Goal: Obtain resource: Obtain resource

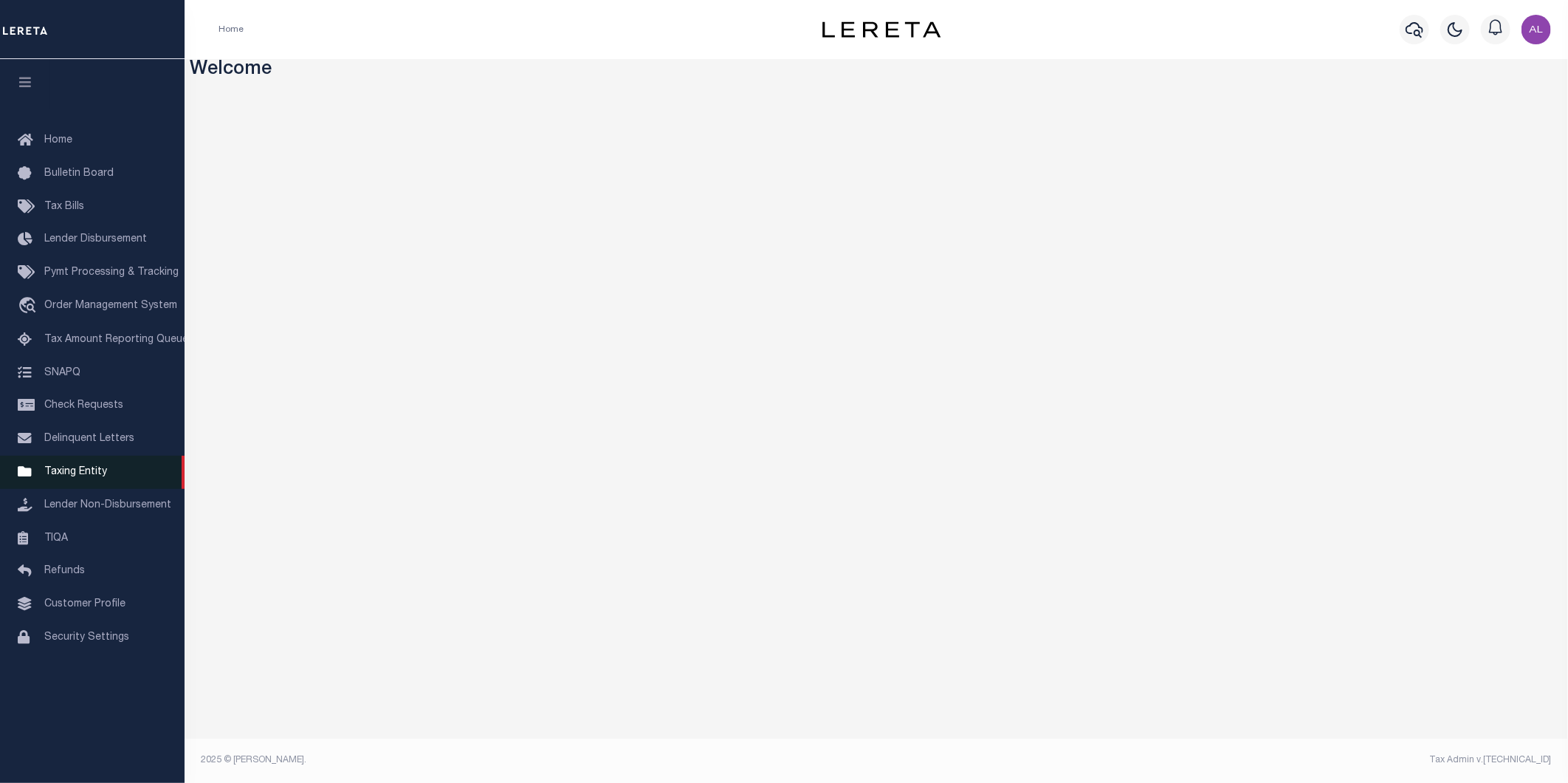
click at [93, 476] on span "Taxing Entity" at bounding box center [75, 472] width 62 height 10
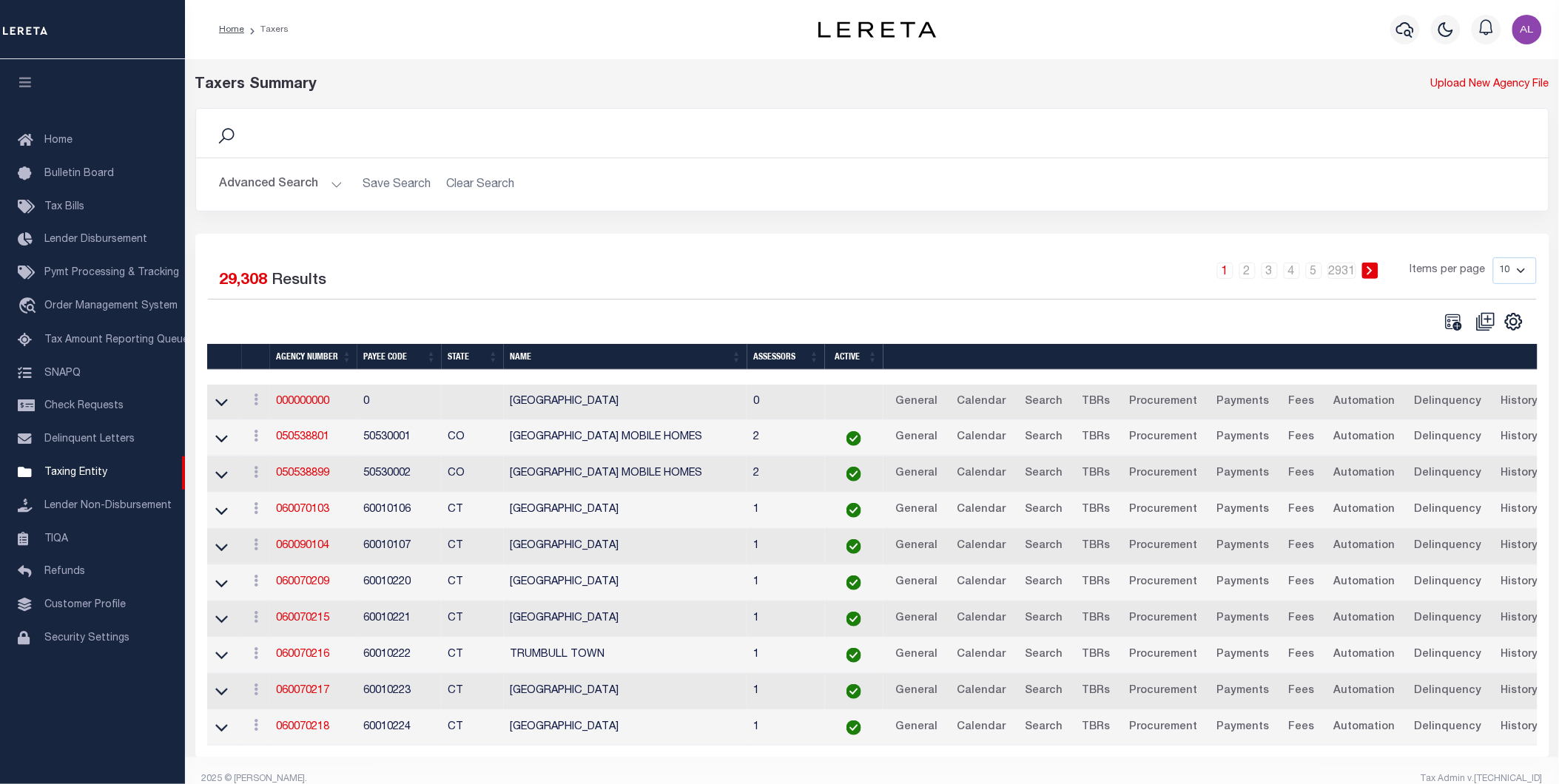
click at [330, 181] on button "Advanced Search" at bounding box center [281, 184] width 123 height 29
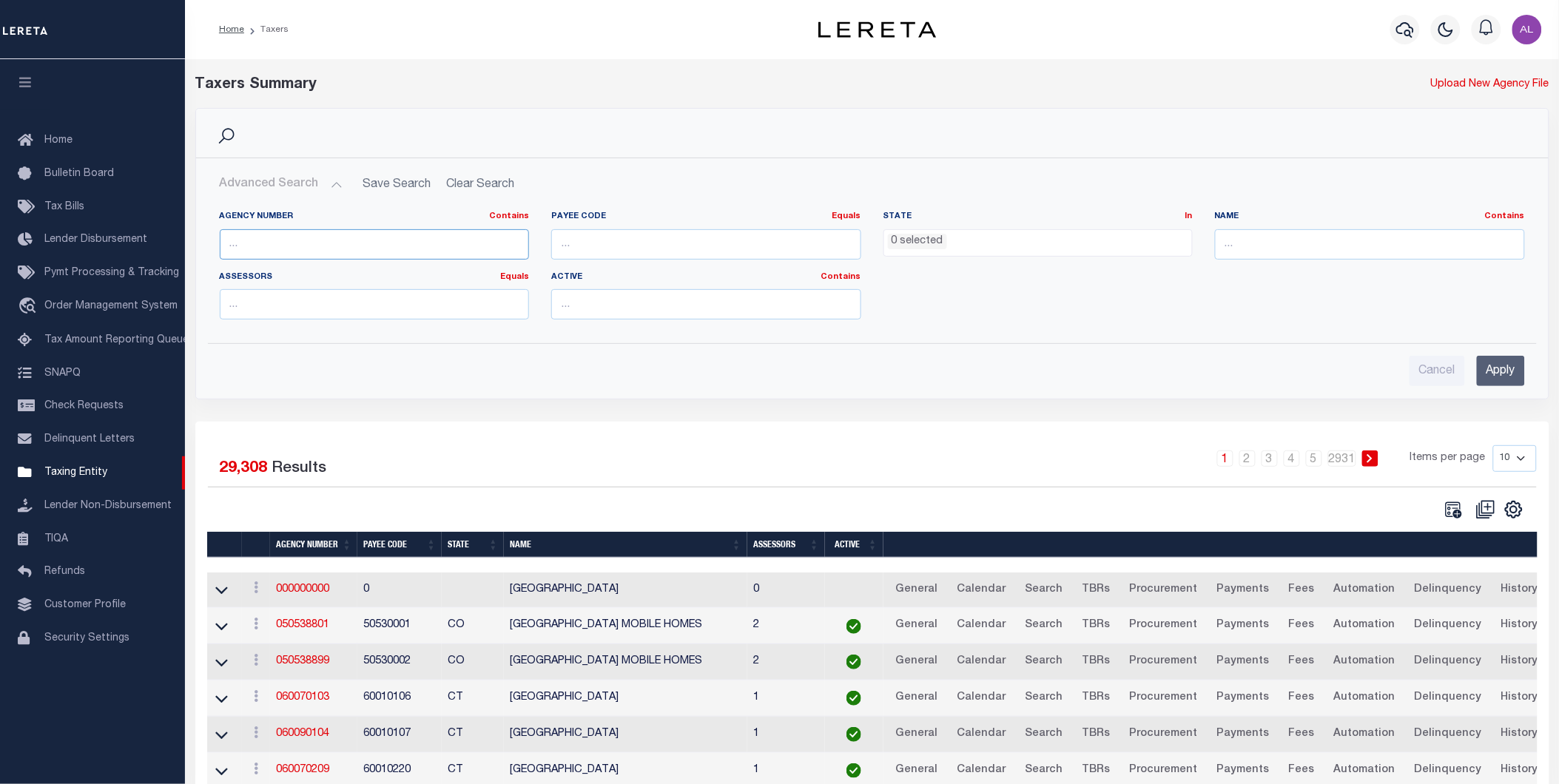
click at [262, 239] on input "text" at bounding box center [374, 245] width 310 height 30
paste input "010370001"
type input "010370001"
click at [1510, 384] on input "Apply" at bounding box center [1501, 371] width 49 height 30
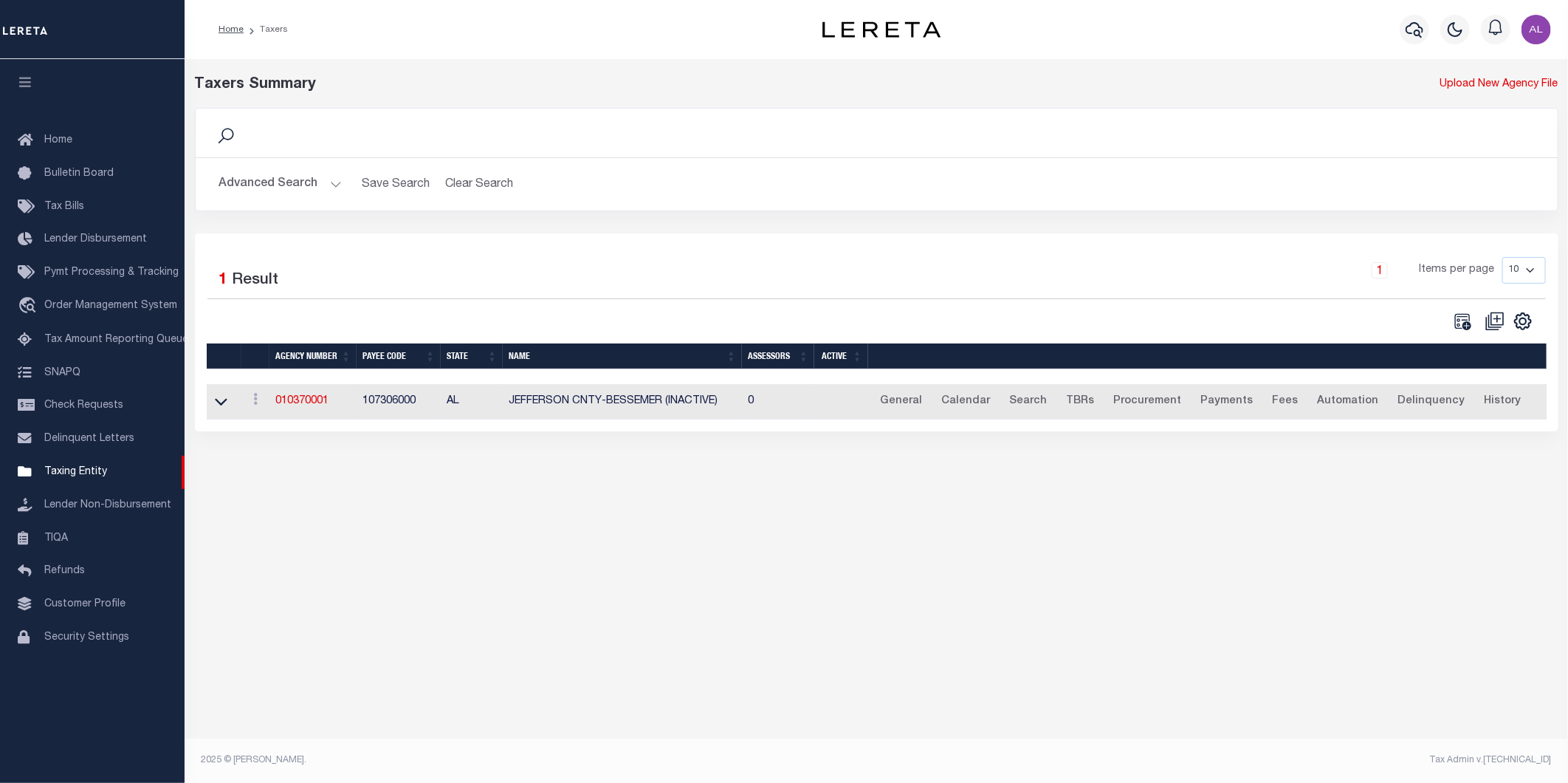
click at [293, 394] on td "010370001" at bounding box center [313, 402] width 88 height 36
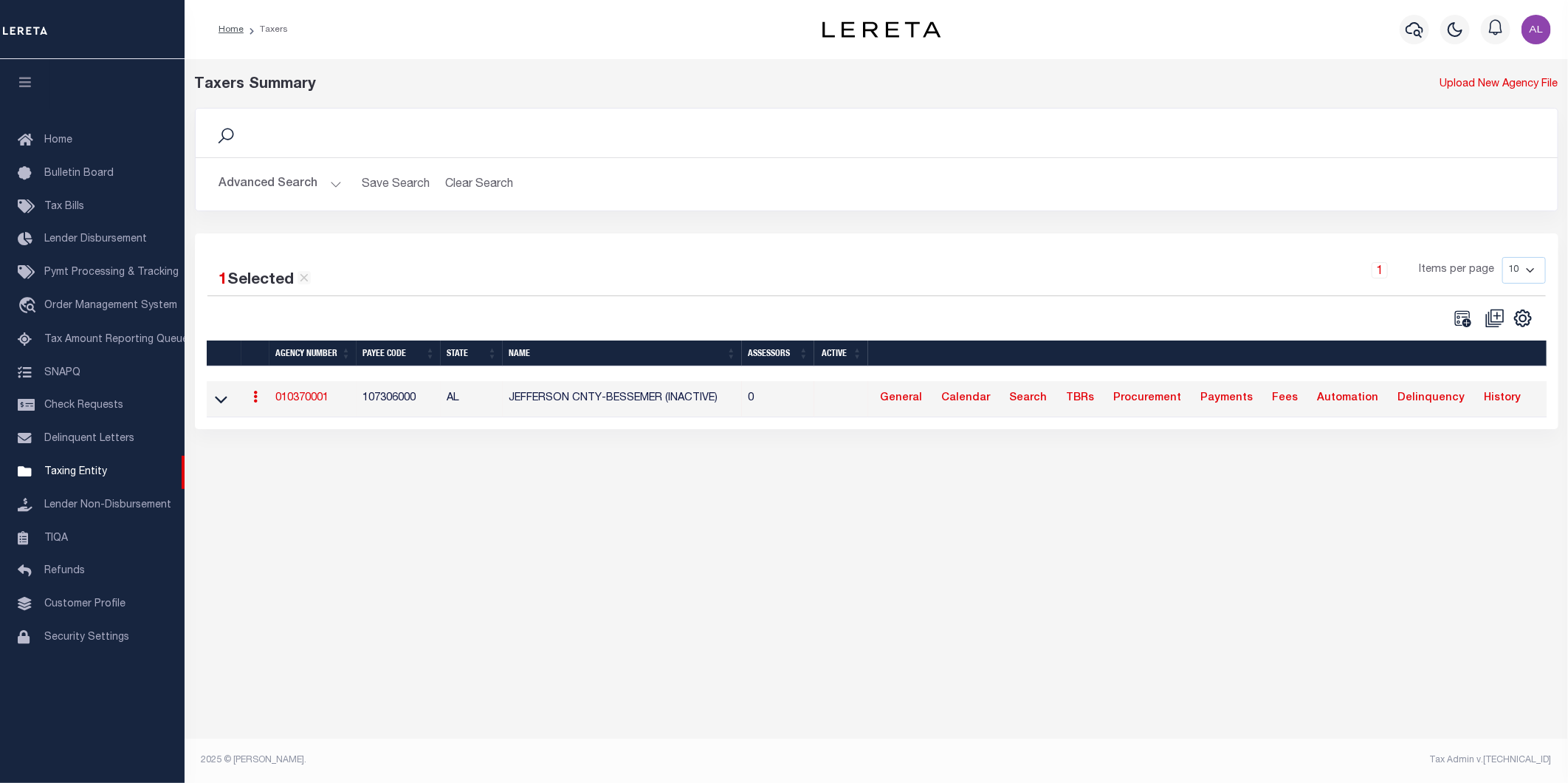
click at [297, 403] on link "010370001" at bounding box center [302, 398] width 53 height 10
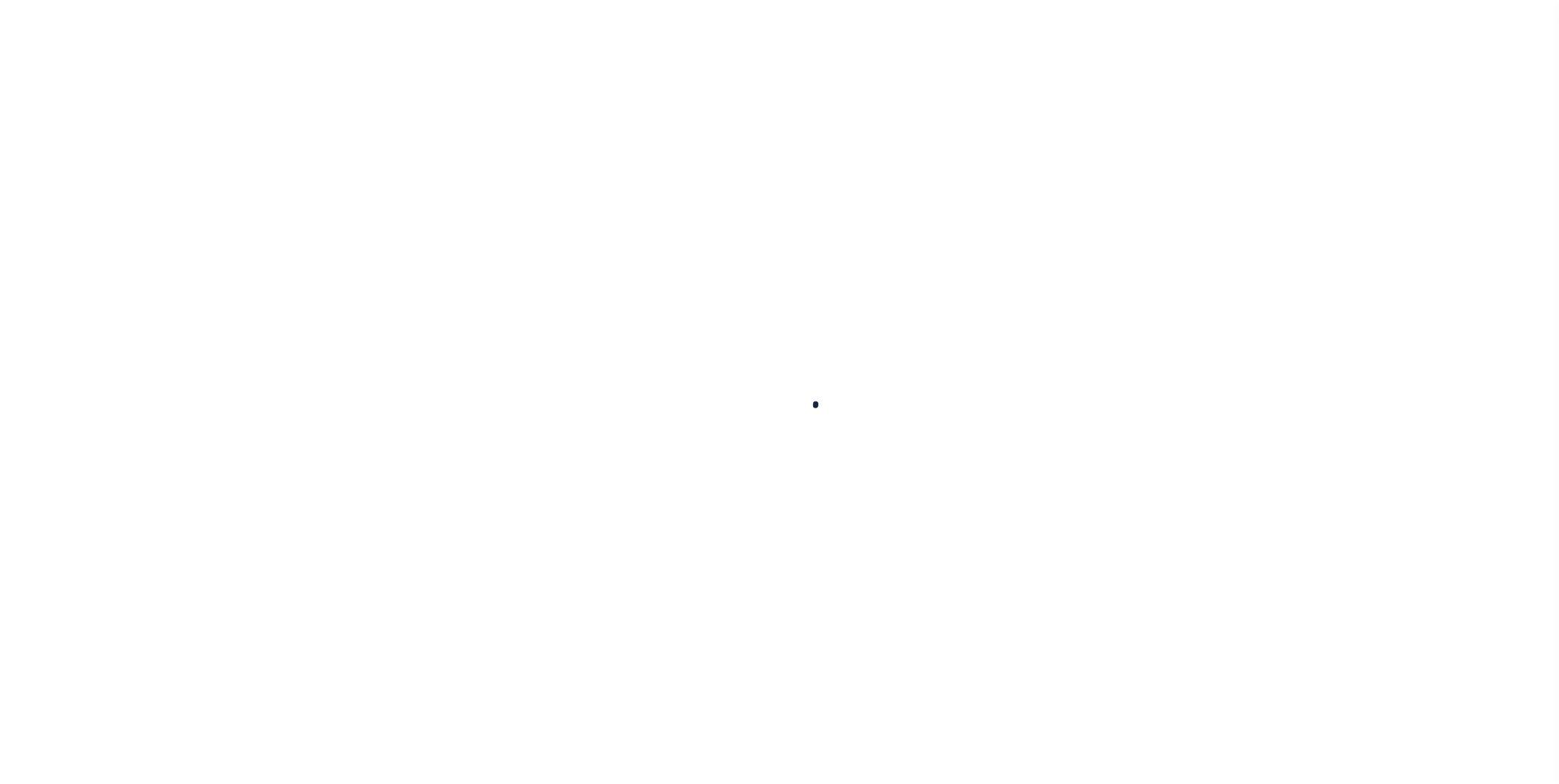
select select
checkbox input "false"
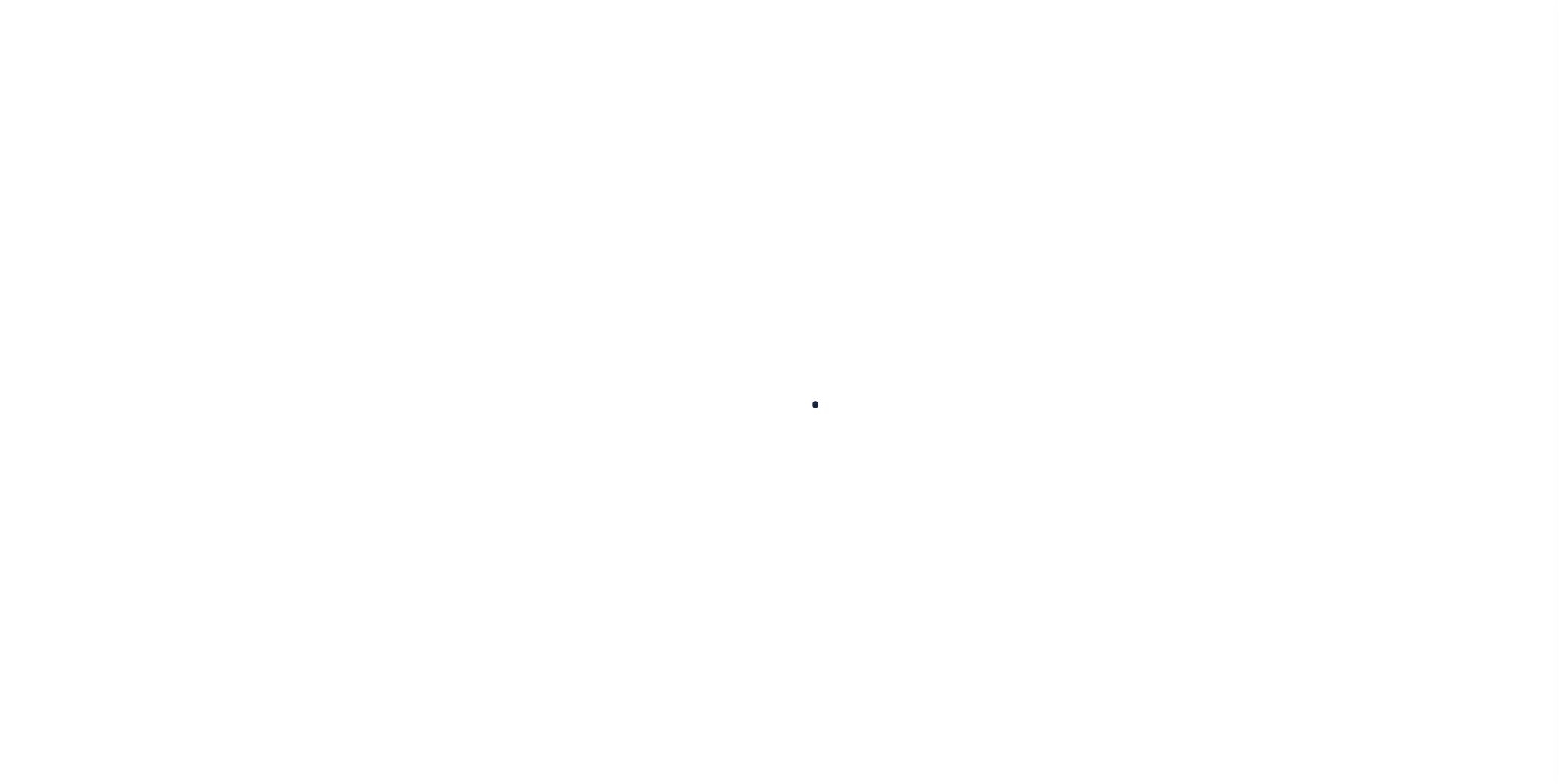
checkbox input "false"
type input "107306000"
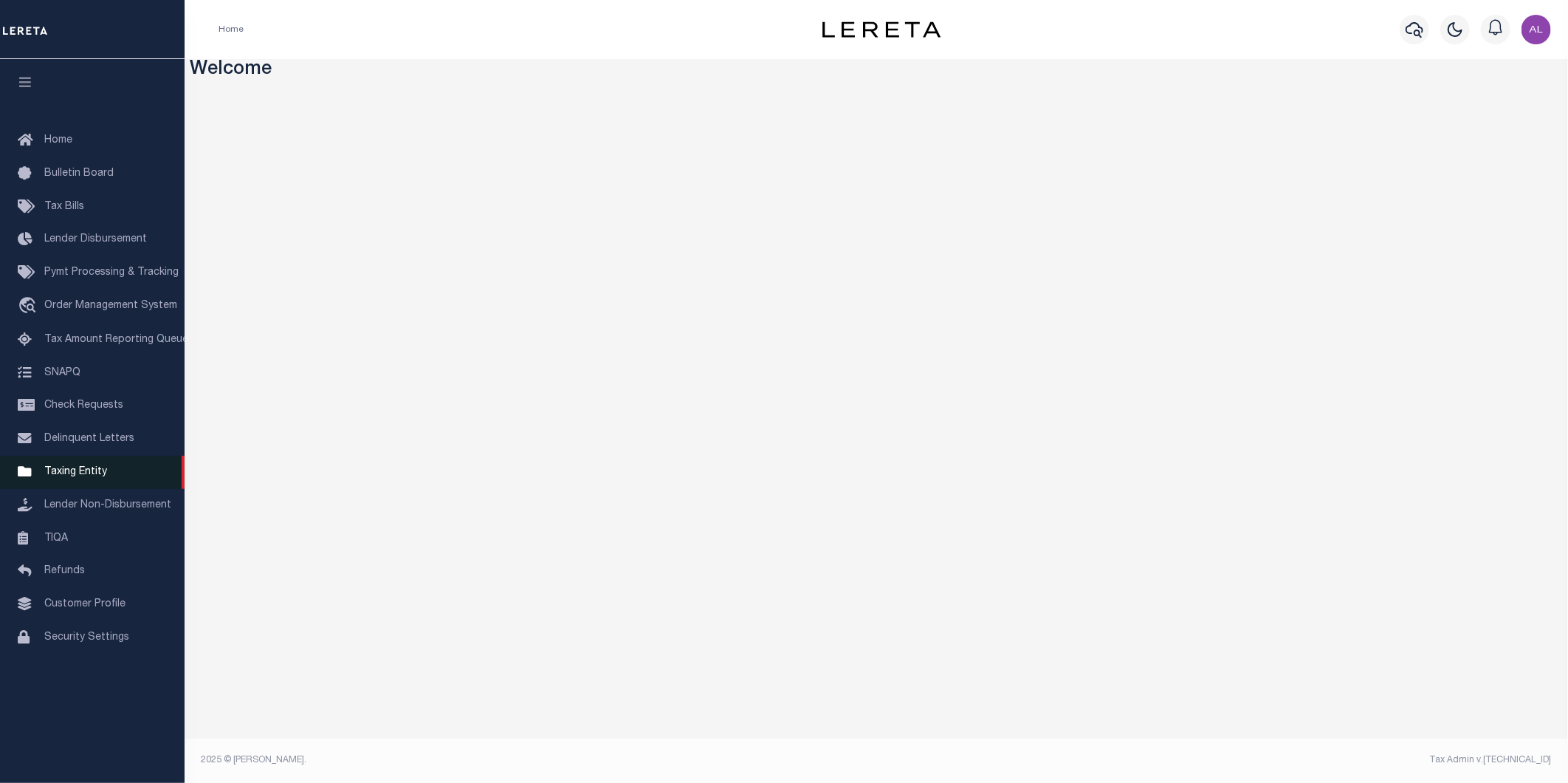
click at [69, 471] on span "Taxing Entity" at bounding box center [75, 472] width 62 height 10
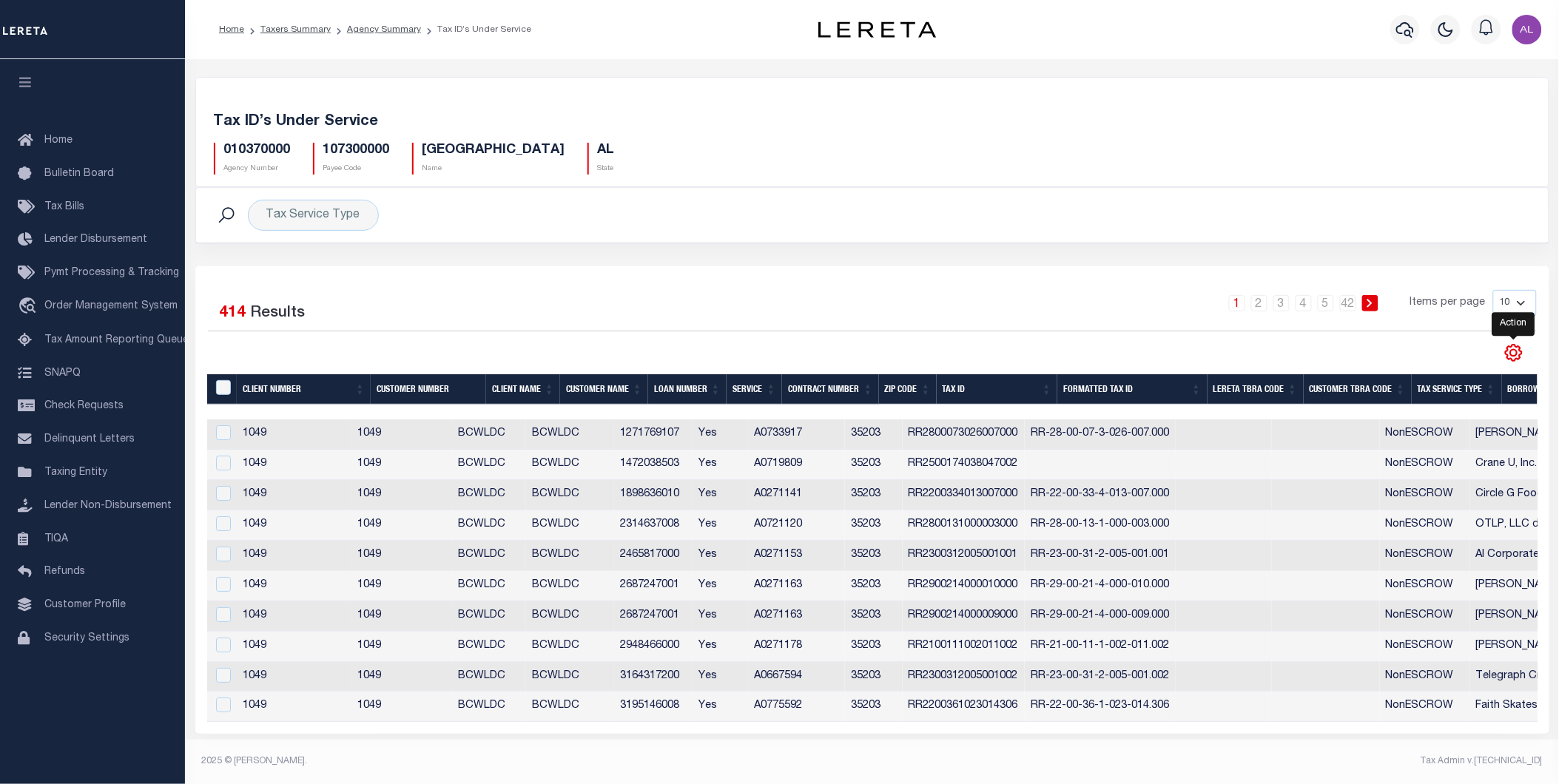
click at [1507, 355] on icon "" at bounding box center [1513, 353] width 20 height 20
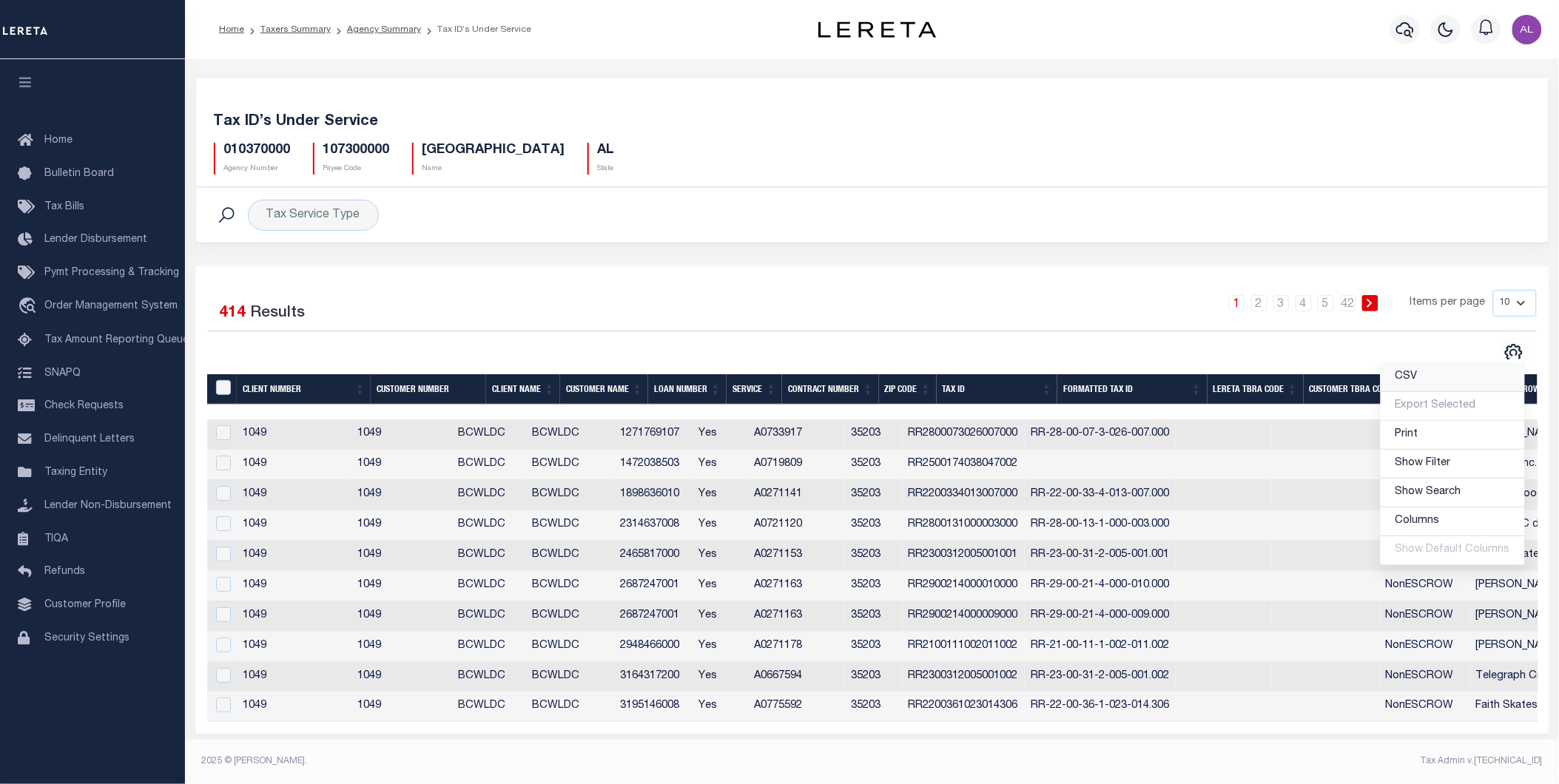
click at [1397, 377] on link "CSV" at bounding box center [1453, 377] width 145 height 29
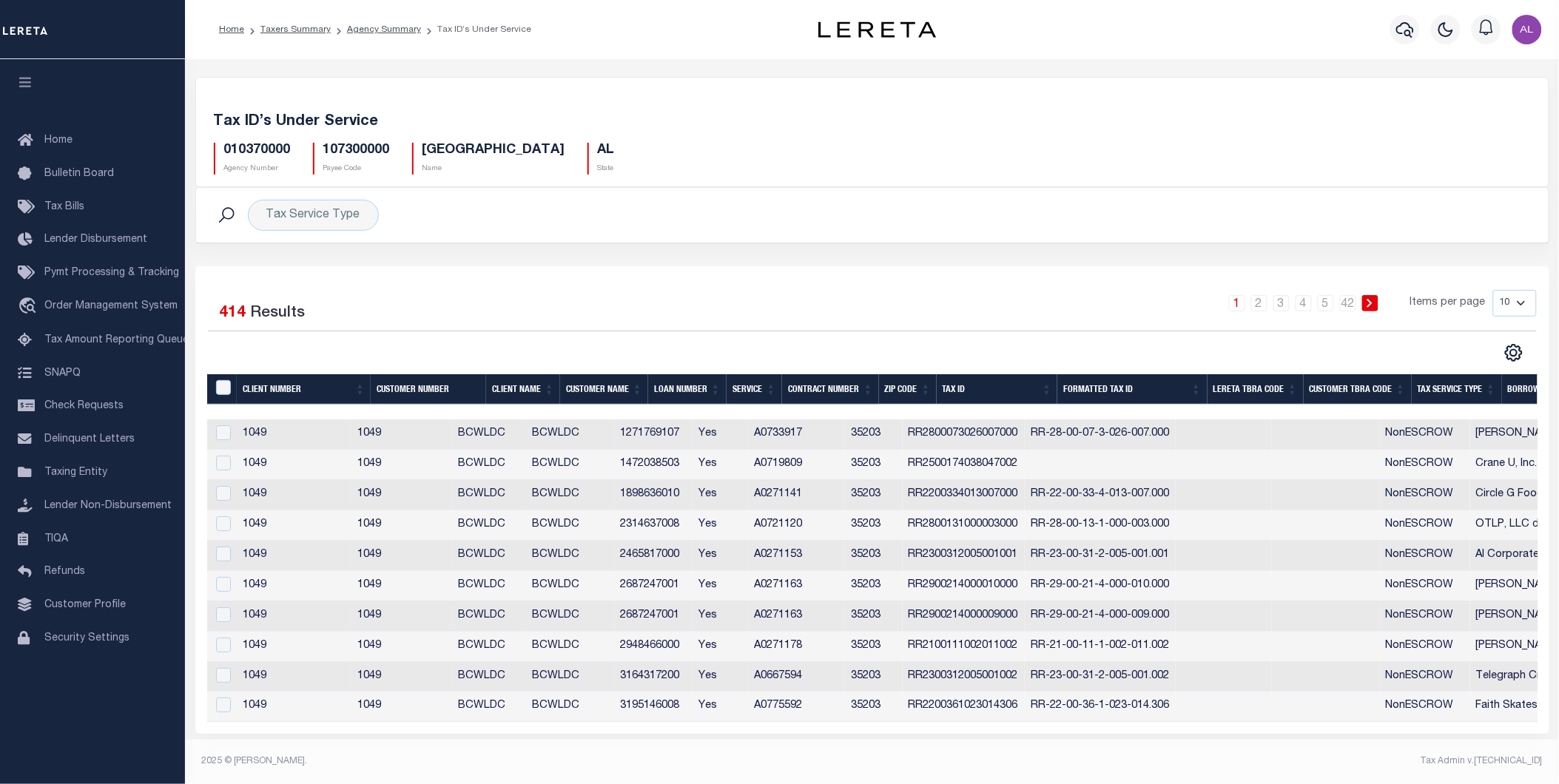
click at [266, 137] on div "010370000 Agency Number 107300000 Payee Code JEFFERSON COUNTY Name AL State" at bounding box center [872, 152] width 1340 height 44
copy h5 "010370000"
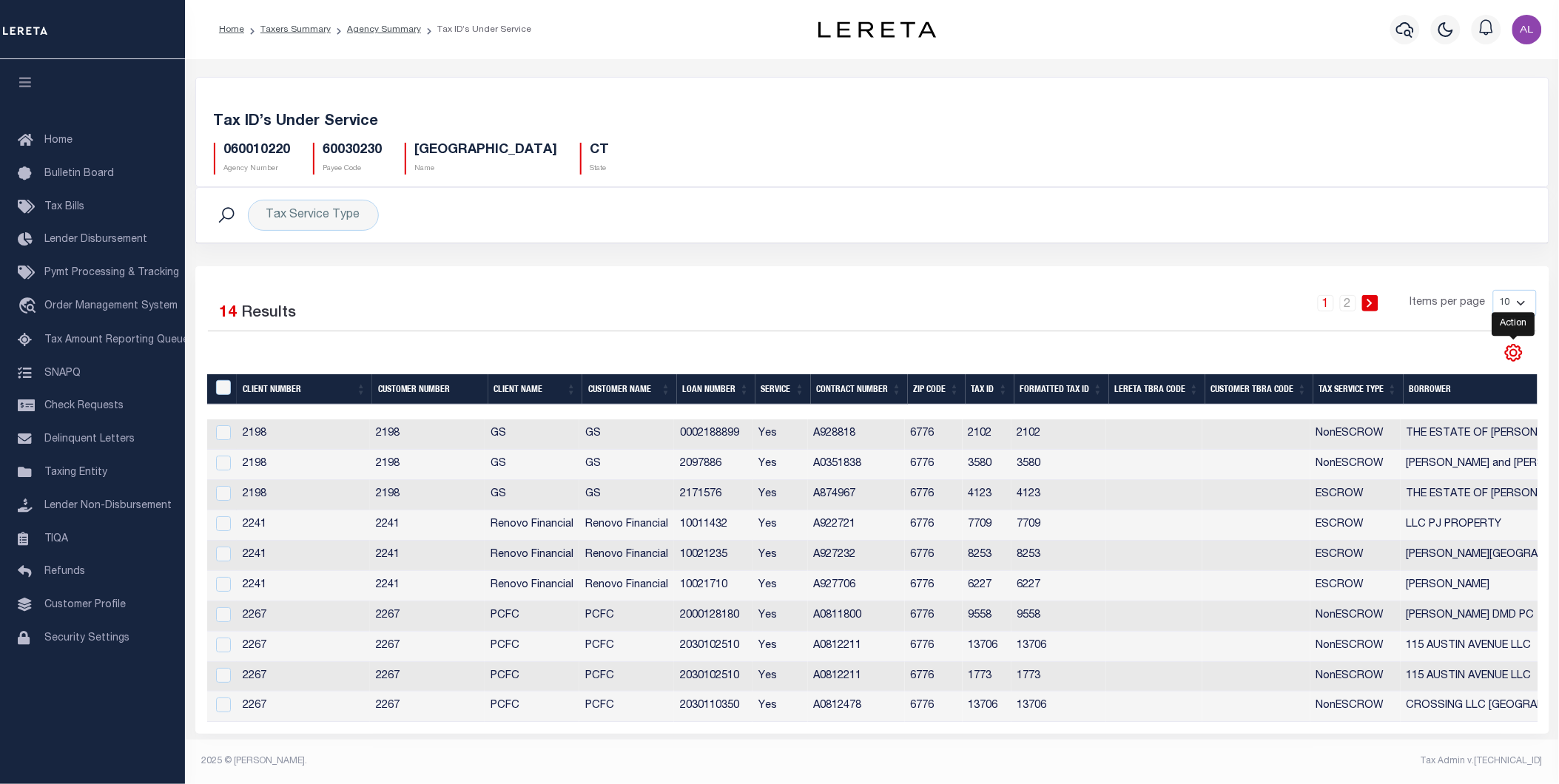
click at [1518, 352] on icon "" at bounding box center [1513, 353] width 20 height 20
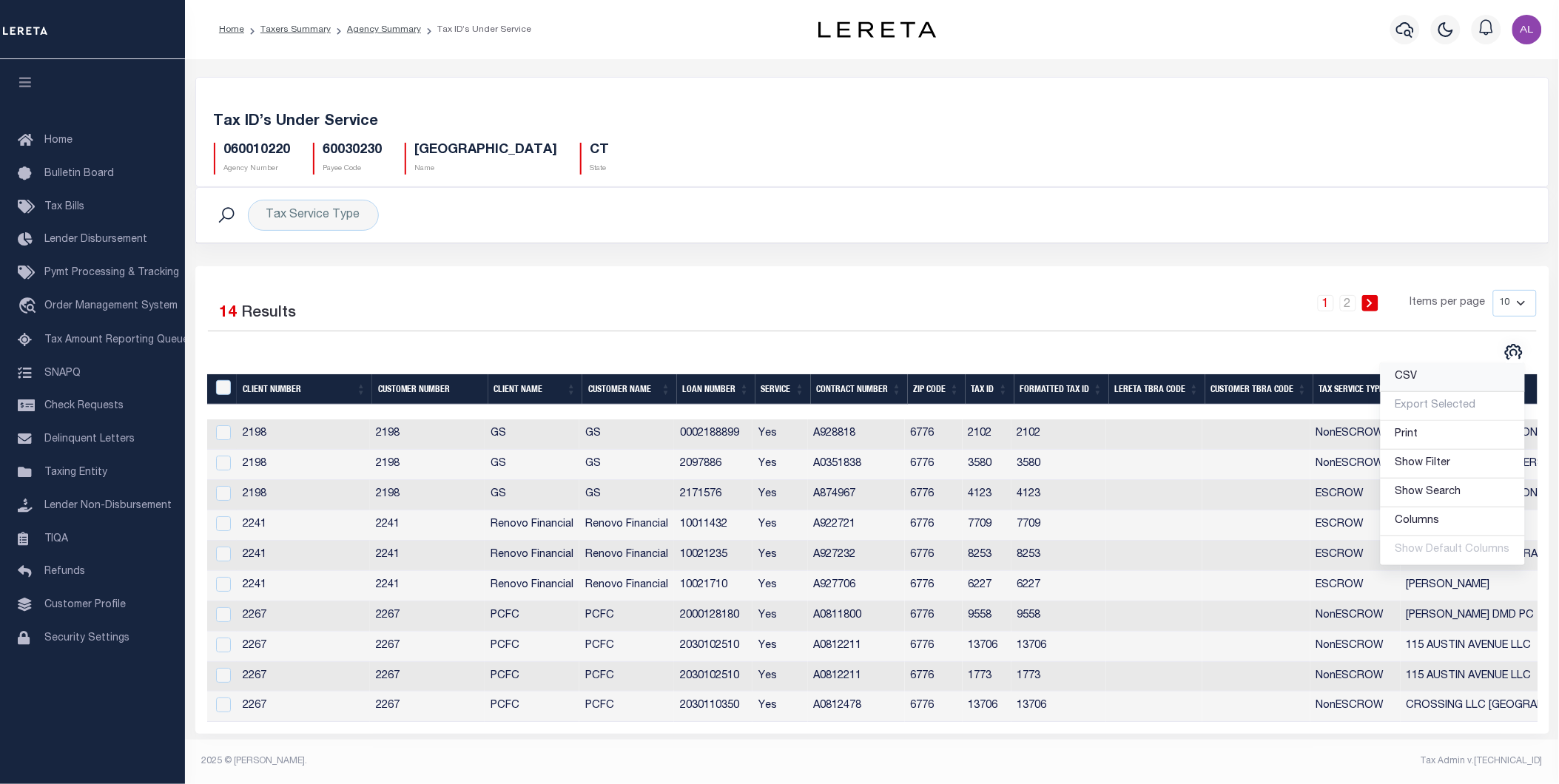
click at [1409, 382] on span "CSV" at bounding box center [1407, 376] width 22 height 10
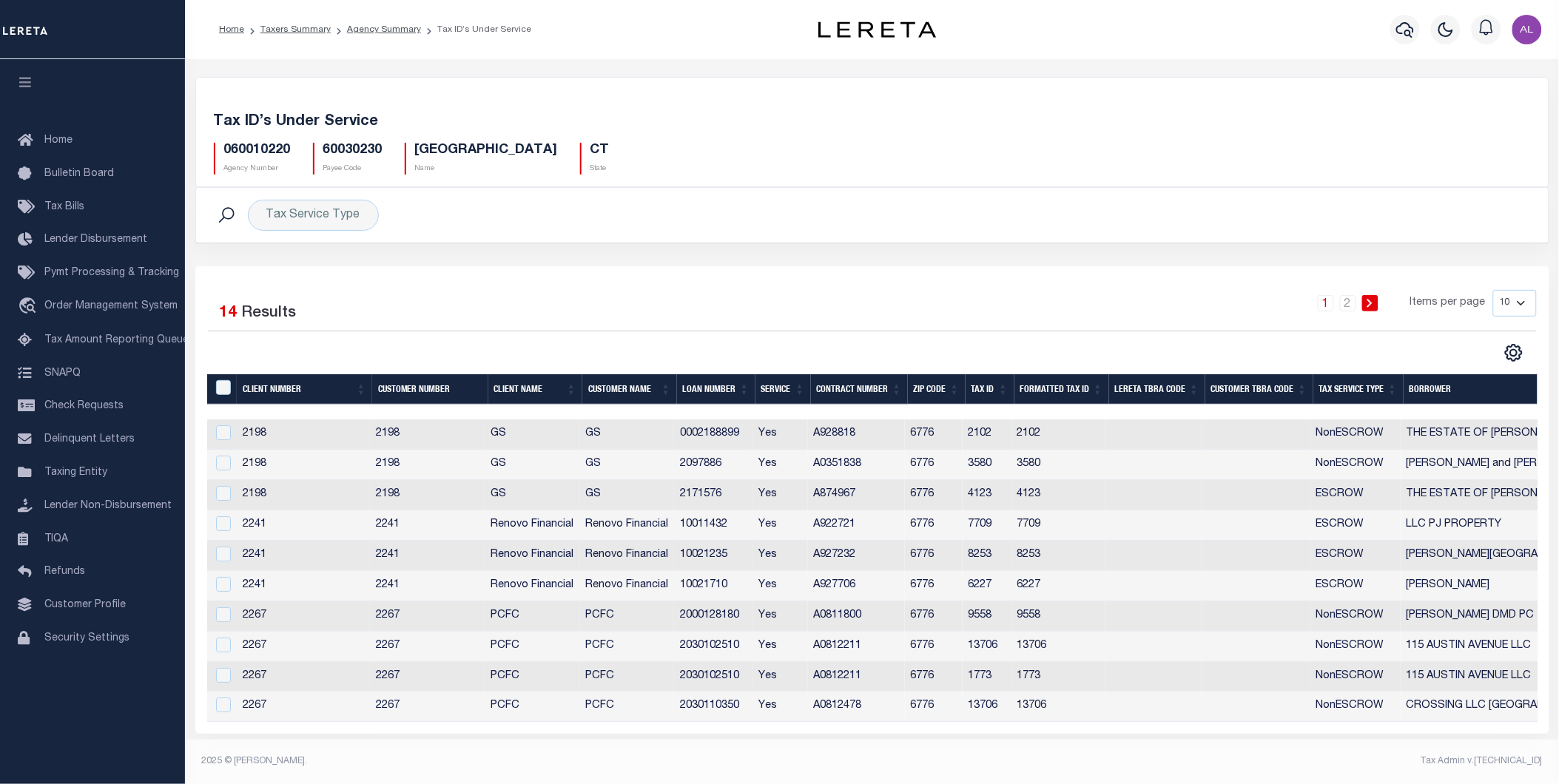
click at [258, 150] on h5 "060010220" at bounding box center [257, 150] width 66 height 16
copy h5 "060010220"
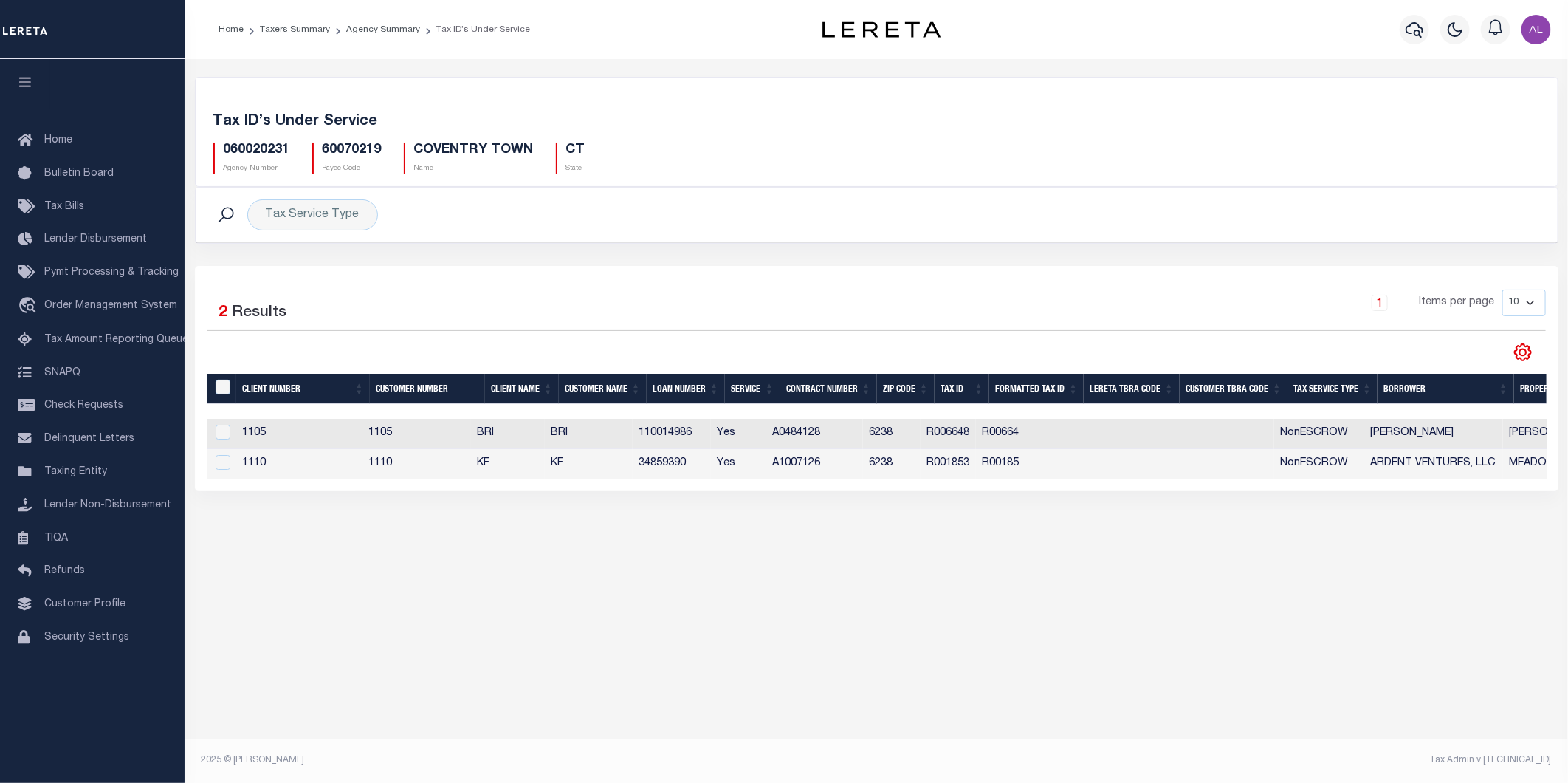
click at [1517, 352] on icon at bounding box center [1523, 352] width 20 height 20
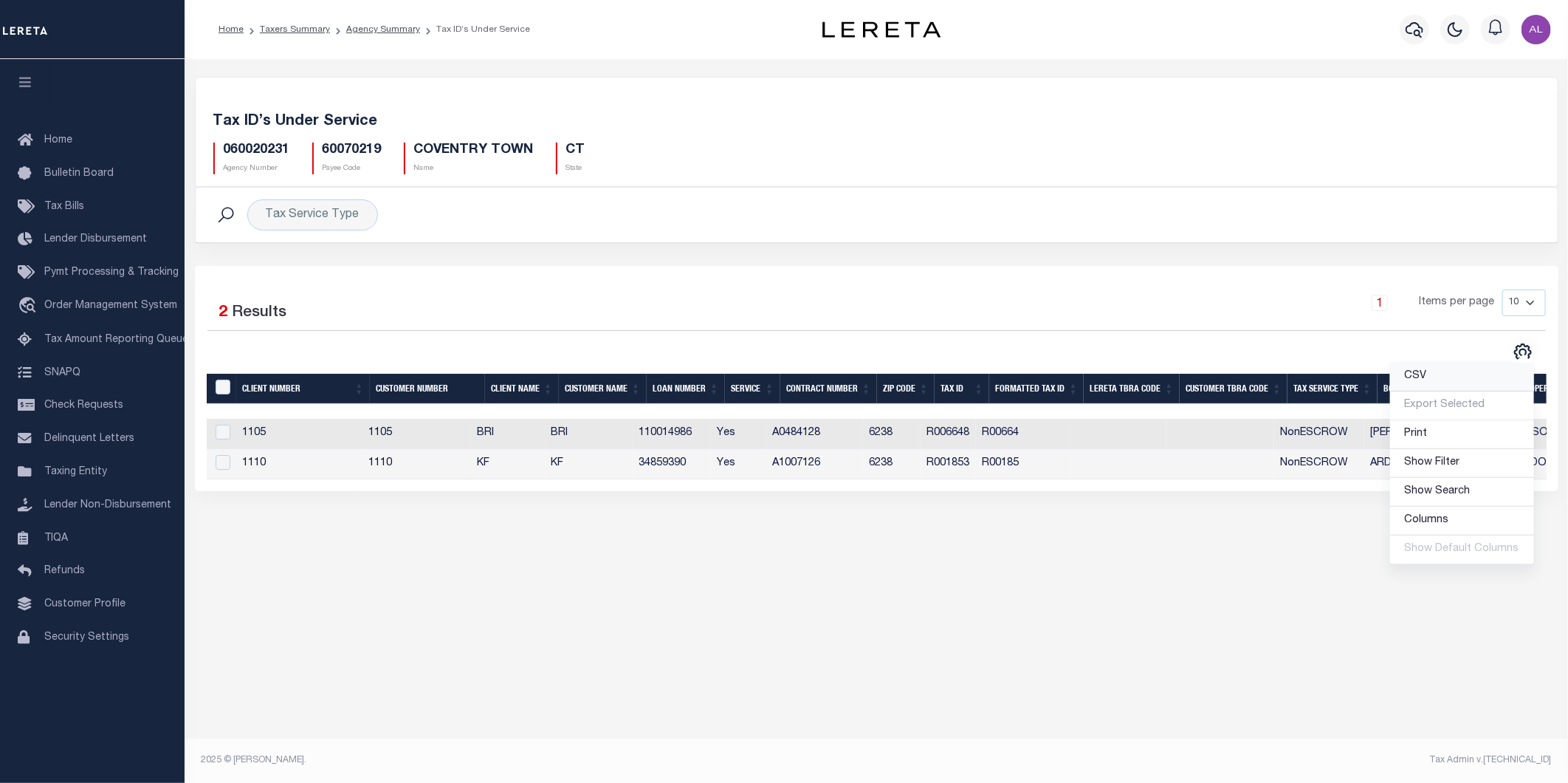
click at [1427, 375] on span "CSV" at bounding box center [1416, 376] width 22 height 10
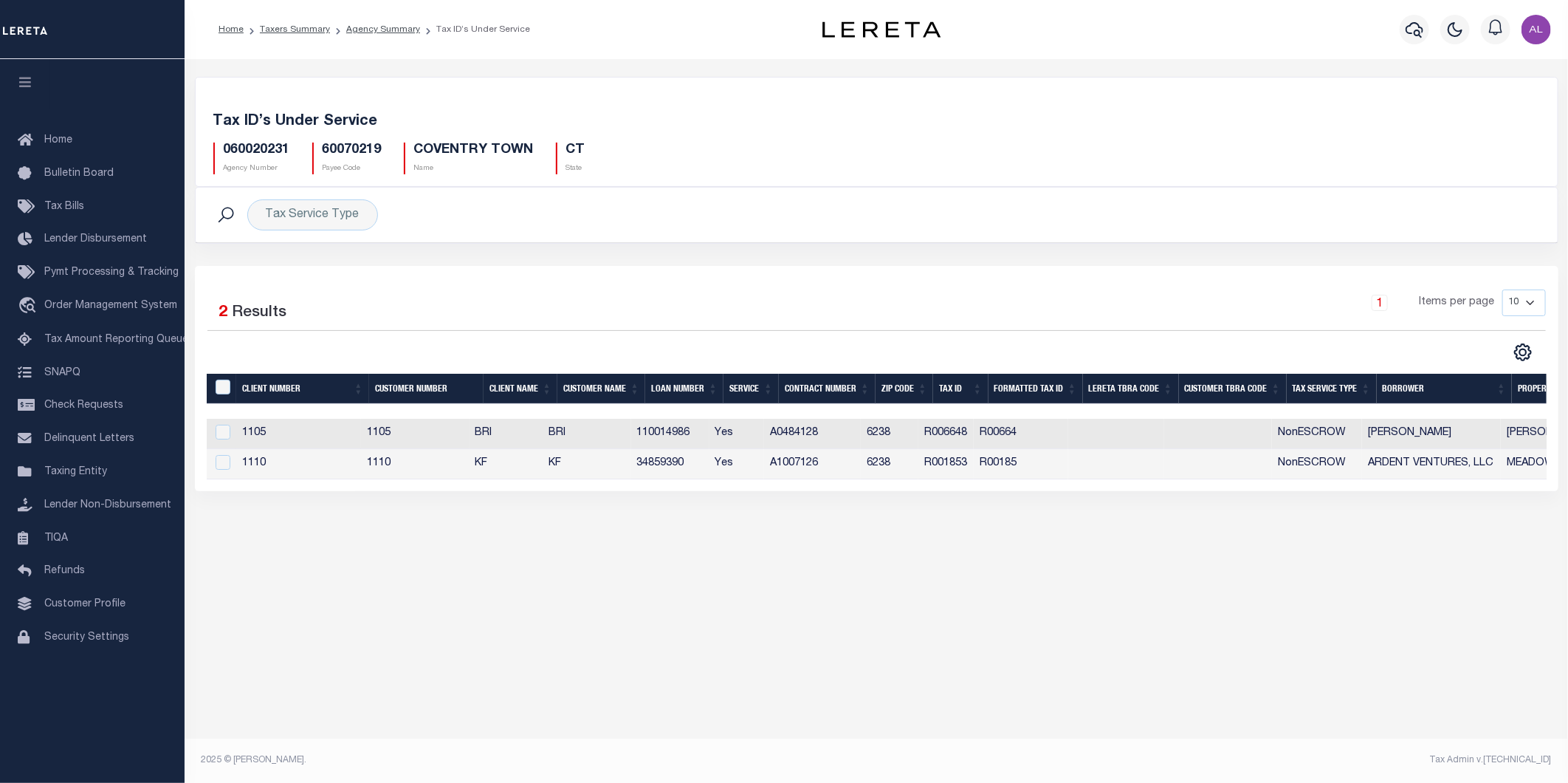
click at [225, 150] on h5 "060020231" at bounding box center [256, 150] width 66 height 16
copy h5 "060020231"
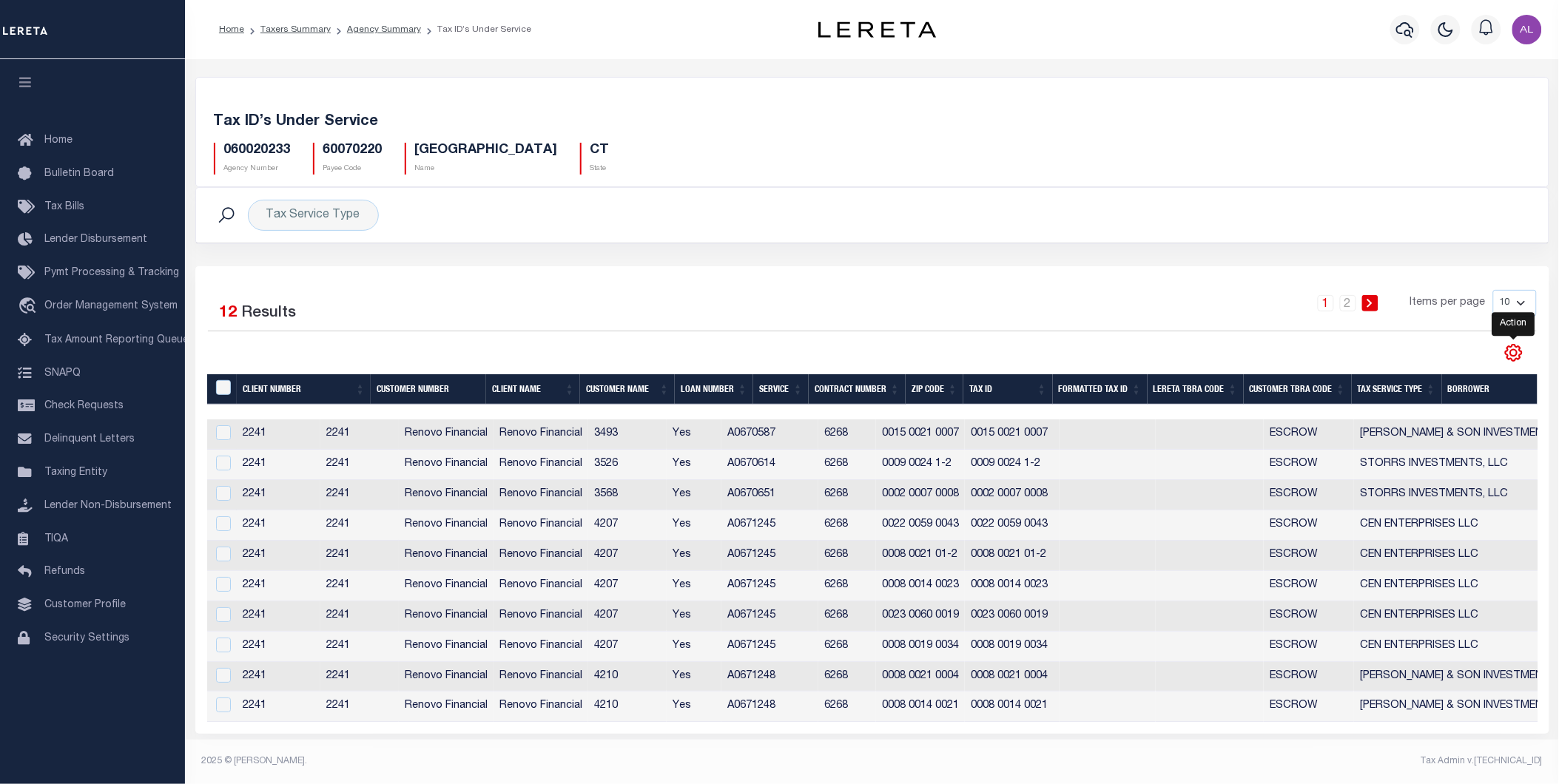
click at [1513, 348] on icon "" at bounding box center [1513, 353] width 20 height 20
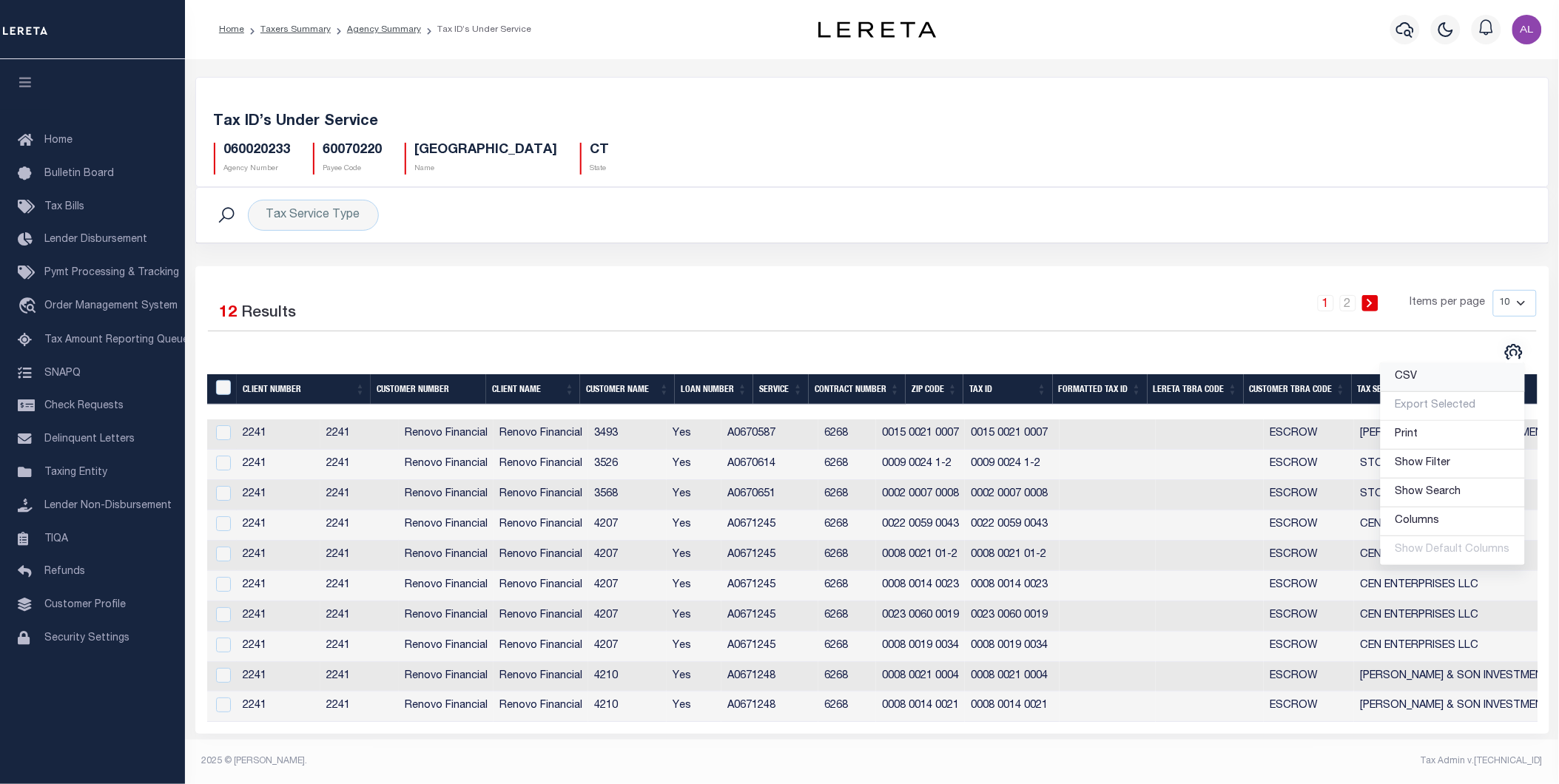
click at [1452, 375] on link "CSV" at bounding box center [1453, 377] width 145 height 29
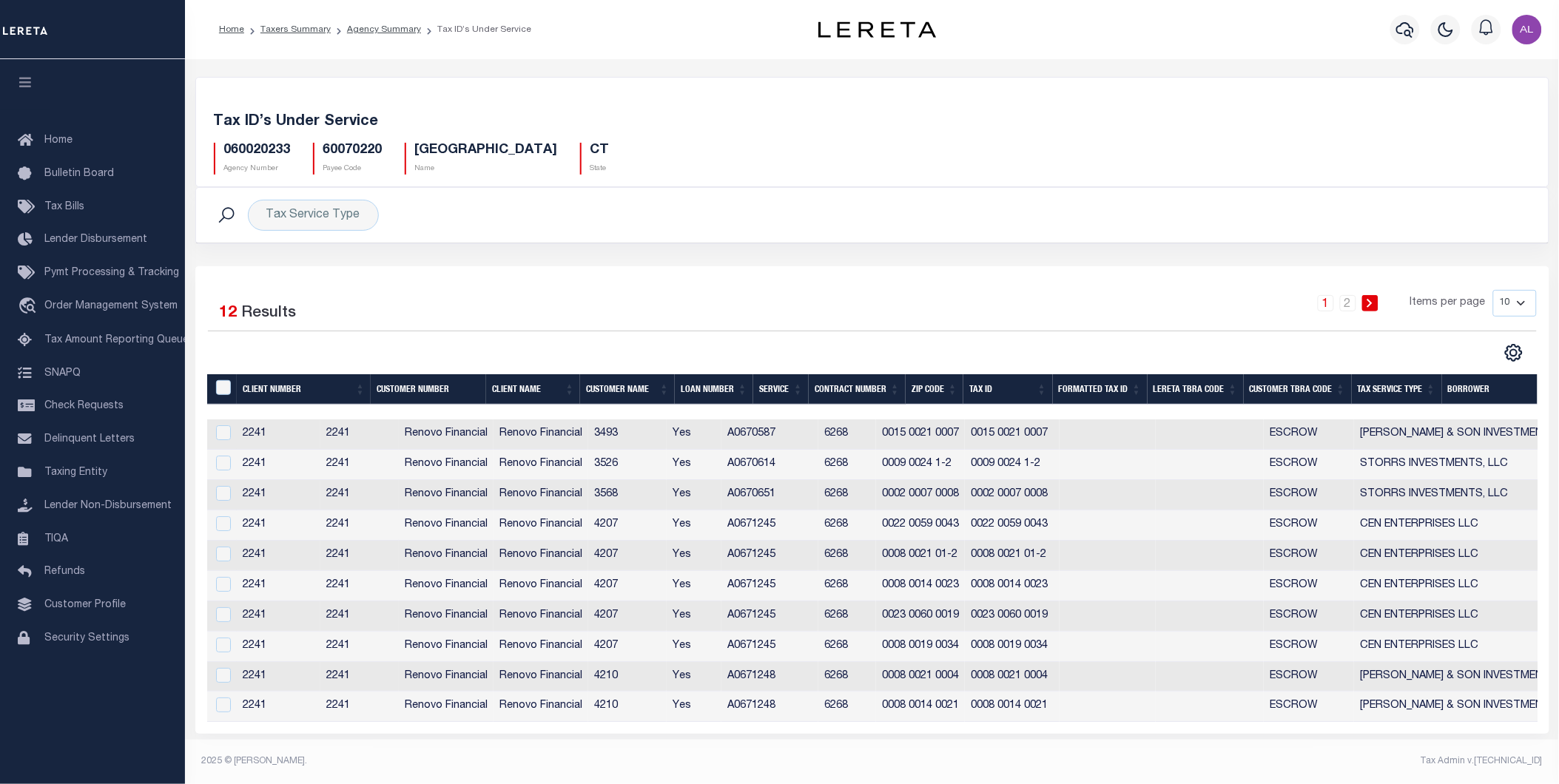
click at [262, 157] on h5 "060020233" at bounding box center [257, 150] width 66 height 16
copy h5 "060020233"
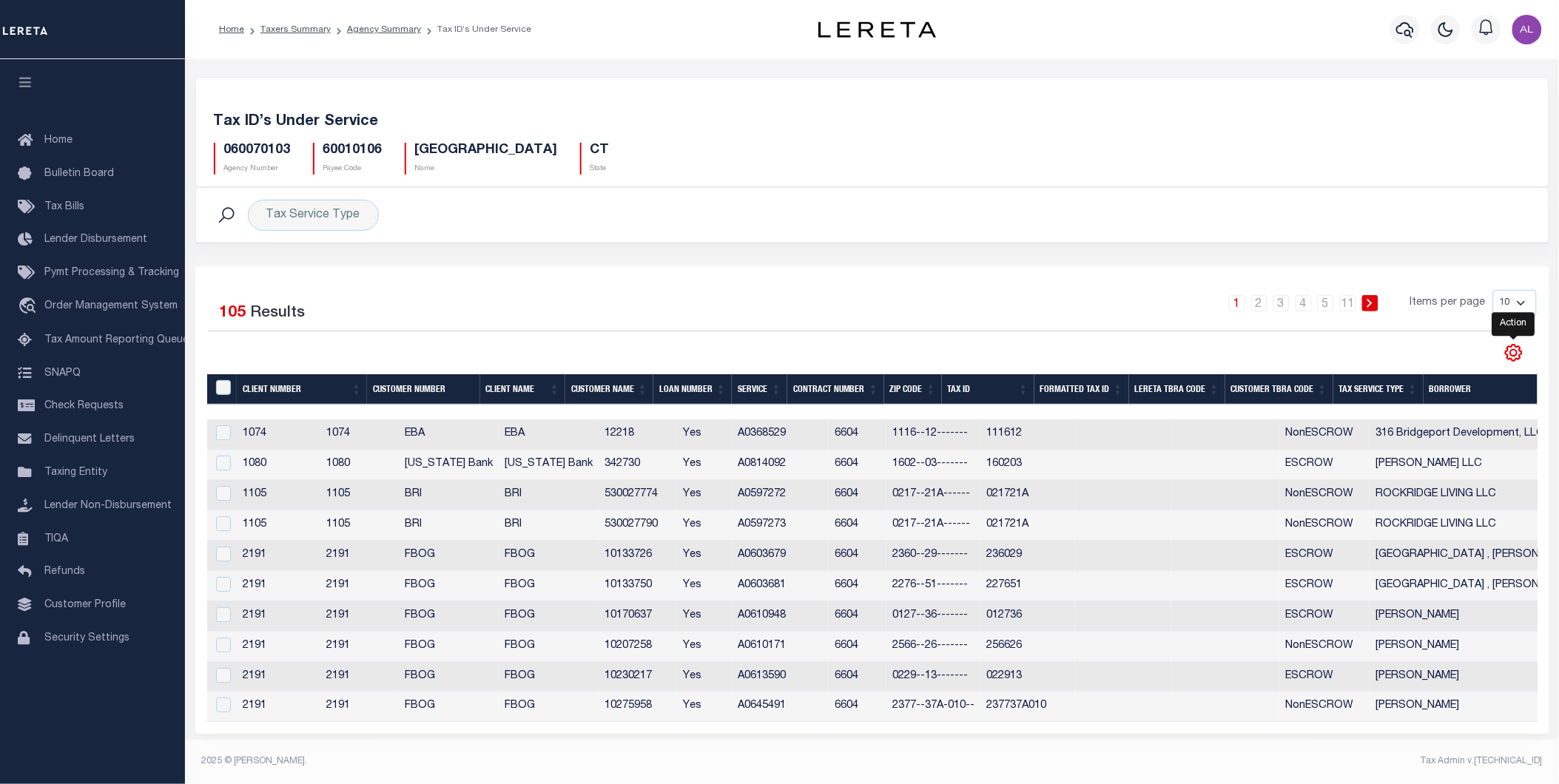
click at [1517, 355] on icon "" at bounding box center [1513, 353] width 7 height 7
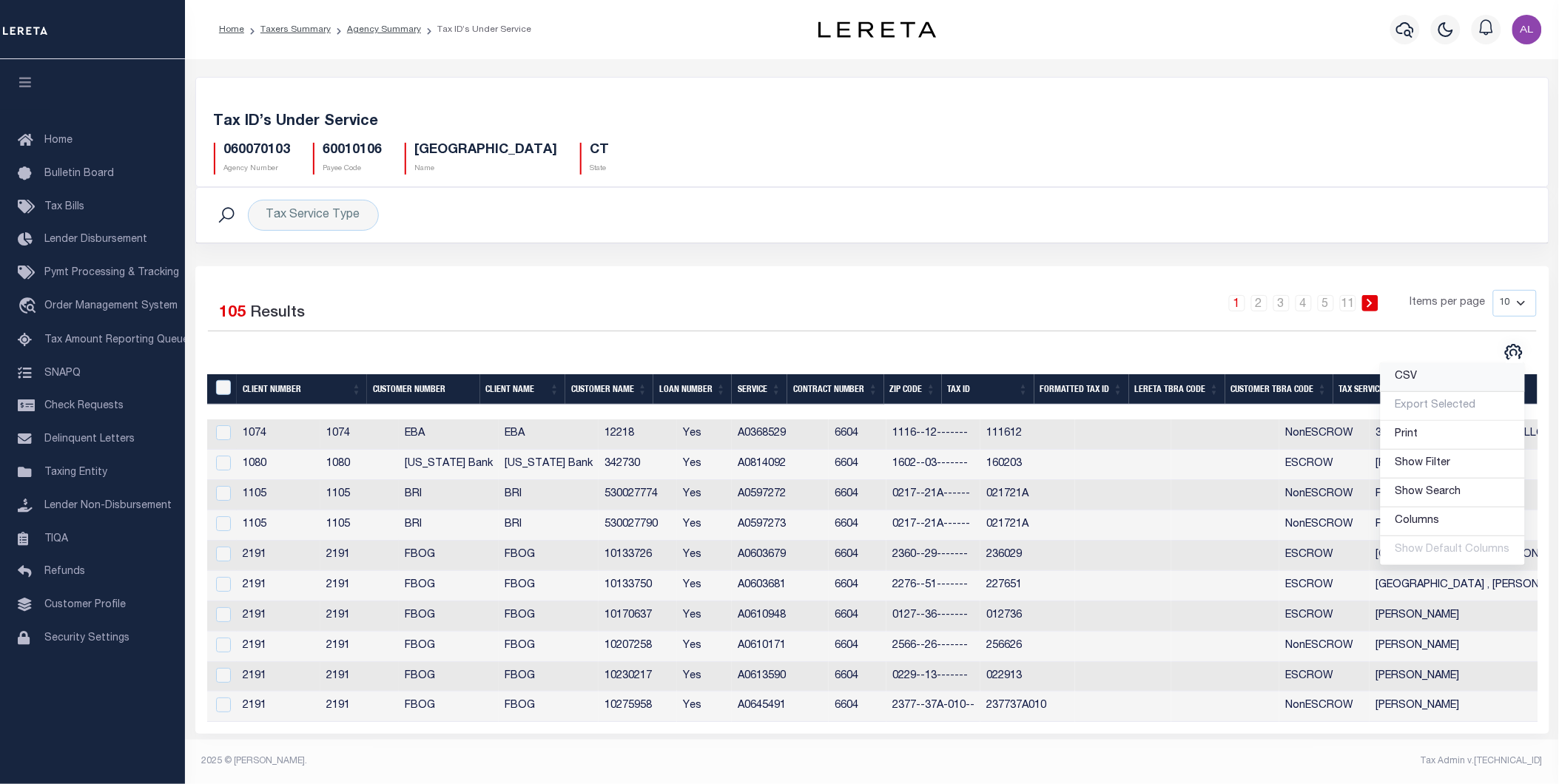
click at [1430, 375] on link "CSV" at bounding box center [1453, 377] width 145 height 29
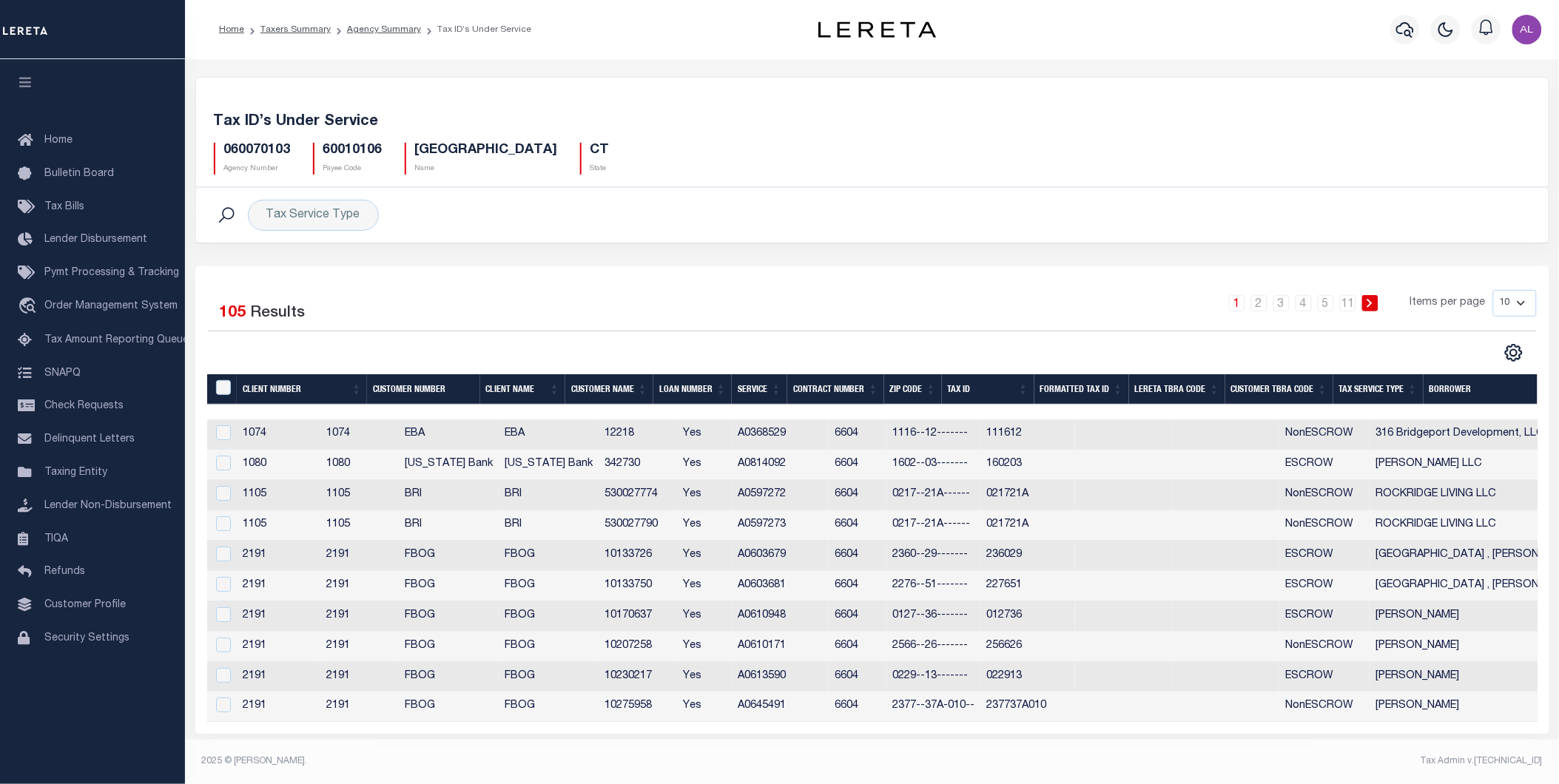
click at [249, 147] on h5 "060070103" at bounding box center [257, 150] width 66 height 16
copy h5 "060070103"
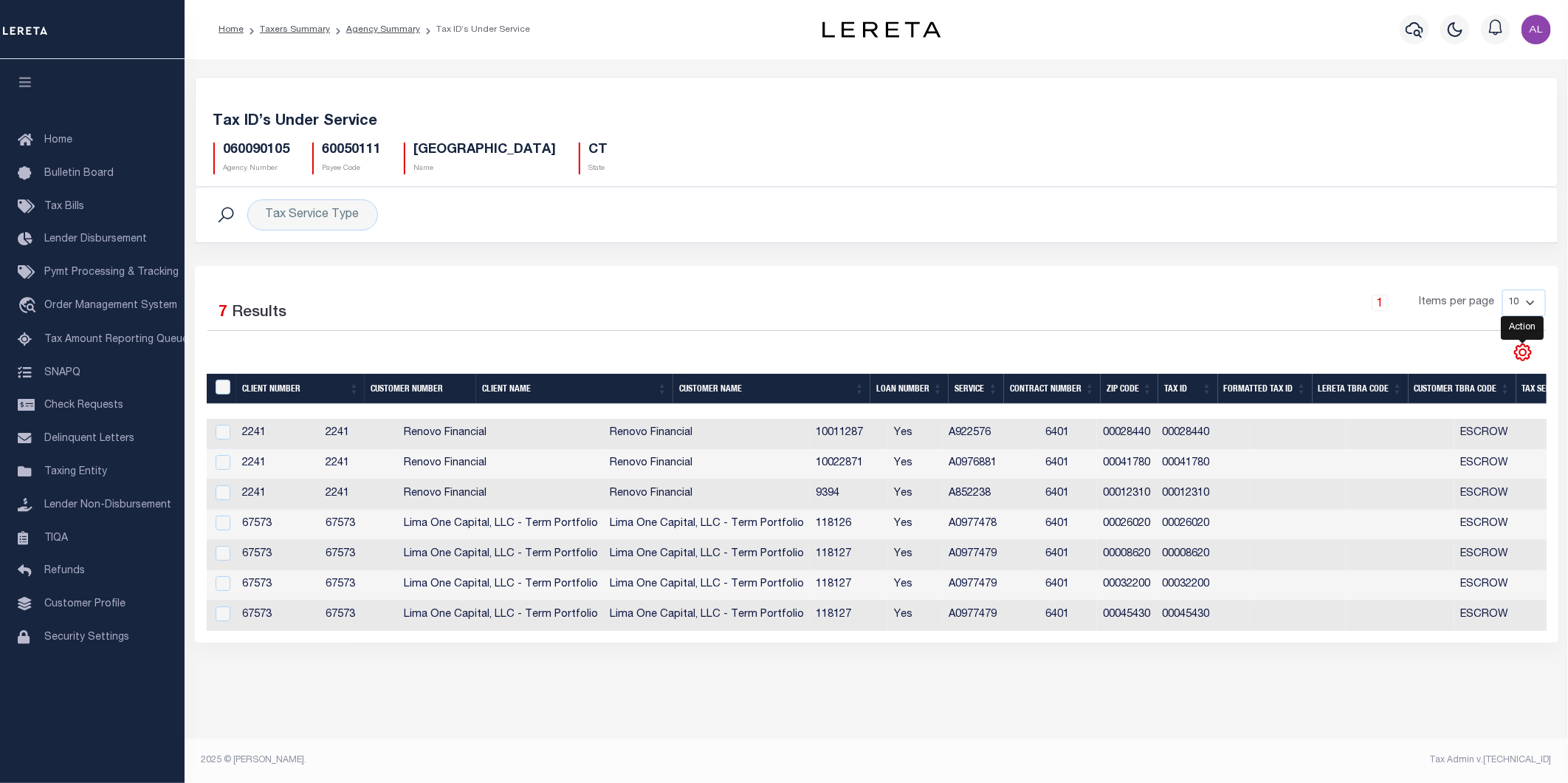
click at [1525, 354] on icon "" at bounding box center [1523, 352] width 20 height 20
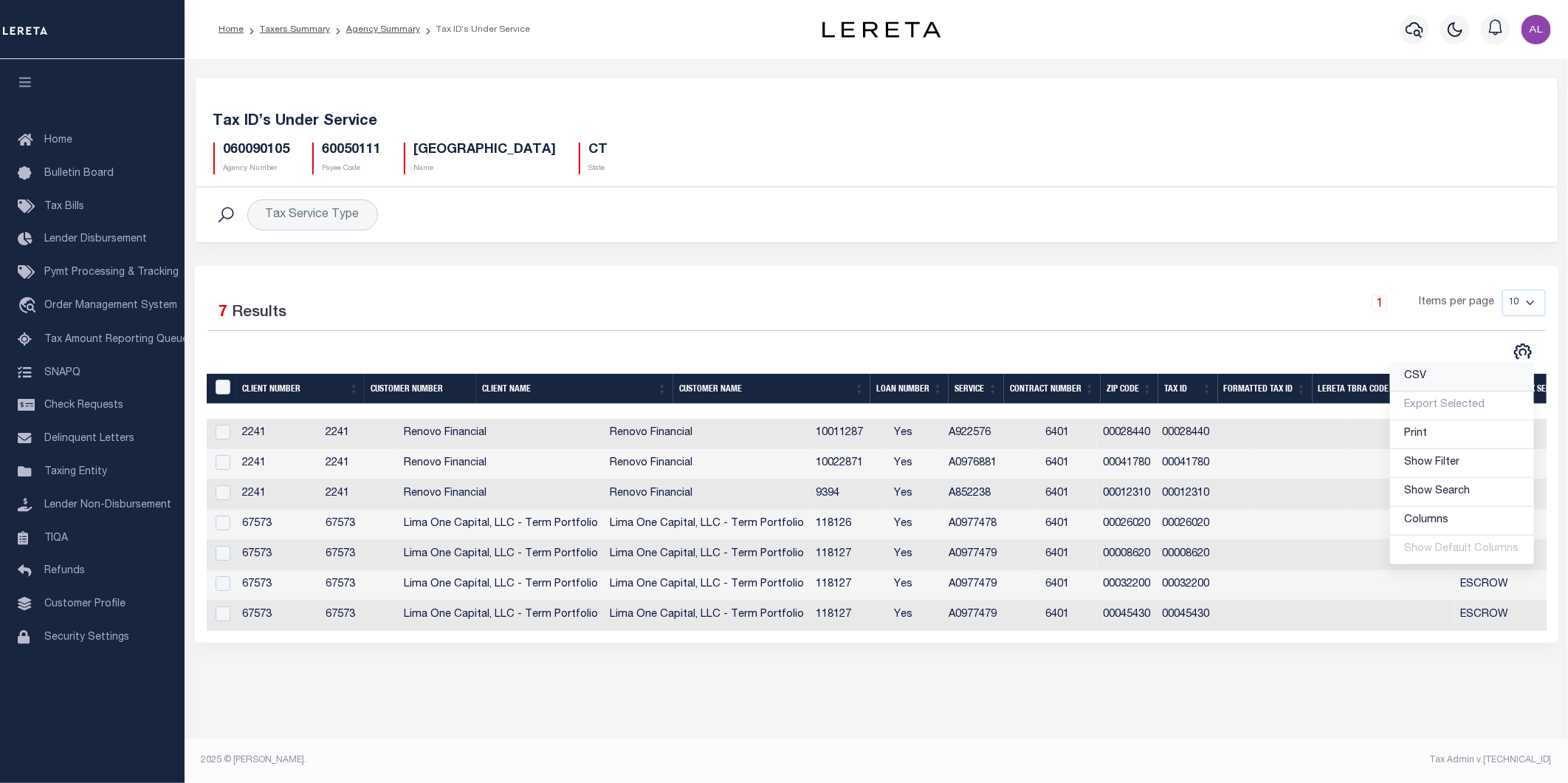
click at [1438, 372] on link "CSV" at bounding box center [1462, 377] width 144 height 29
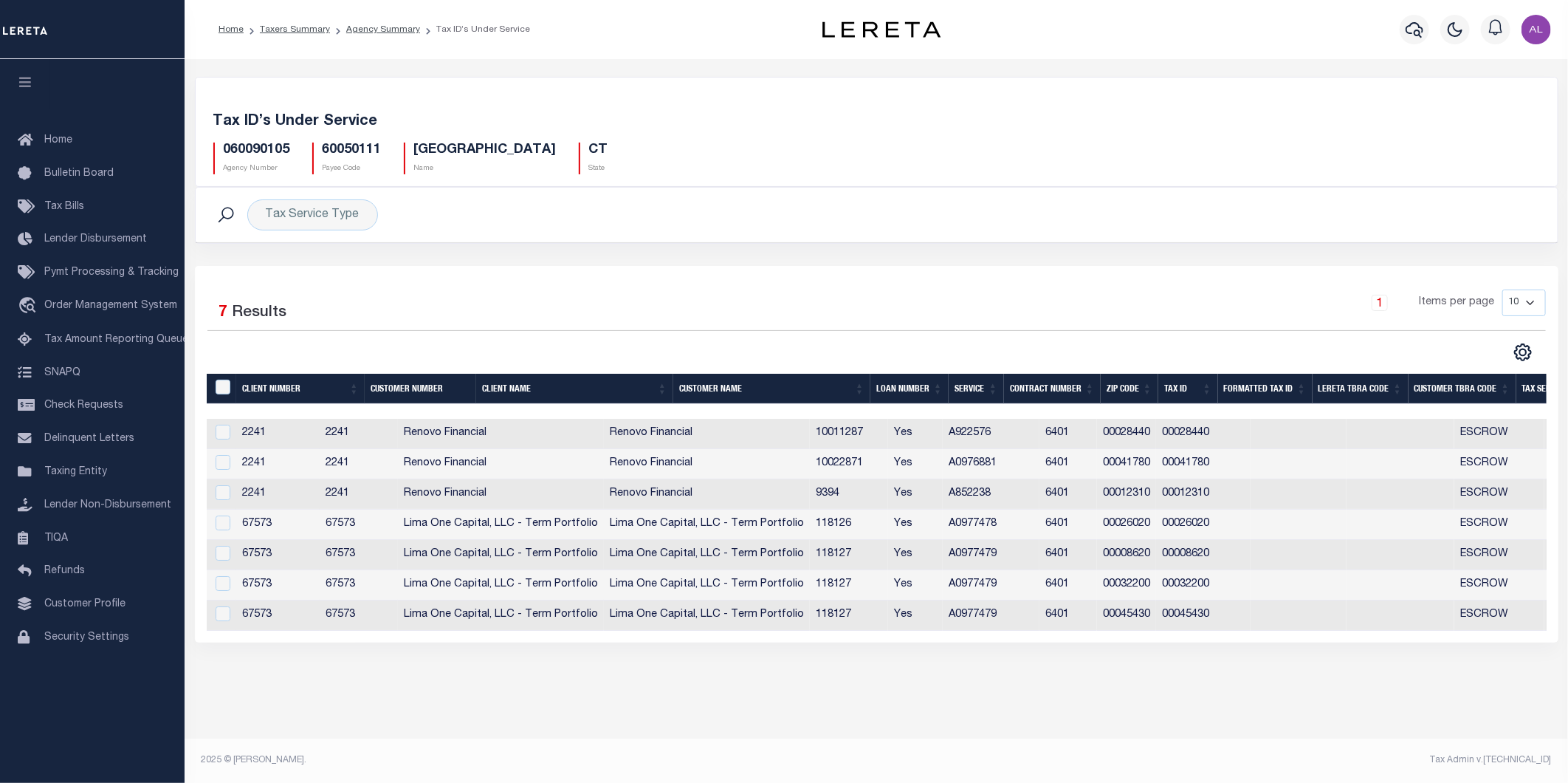
click at [229, 152] on h5 "060090105" at bounding box center [256, 150] width 66 height 16
copy h5 "060090105"
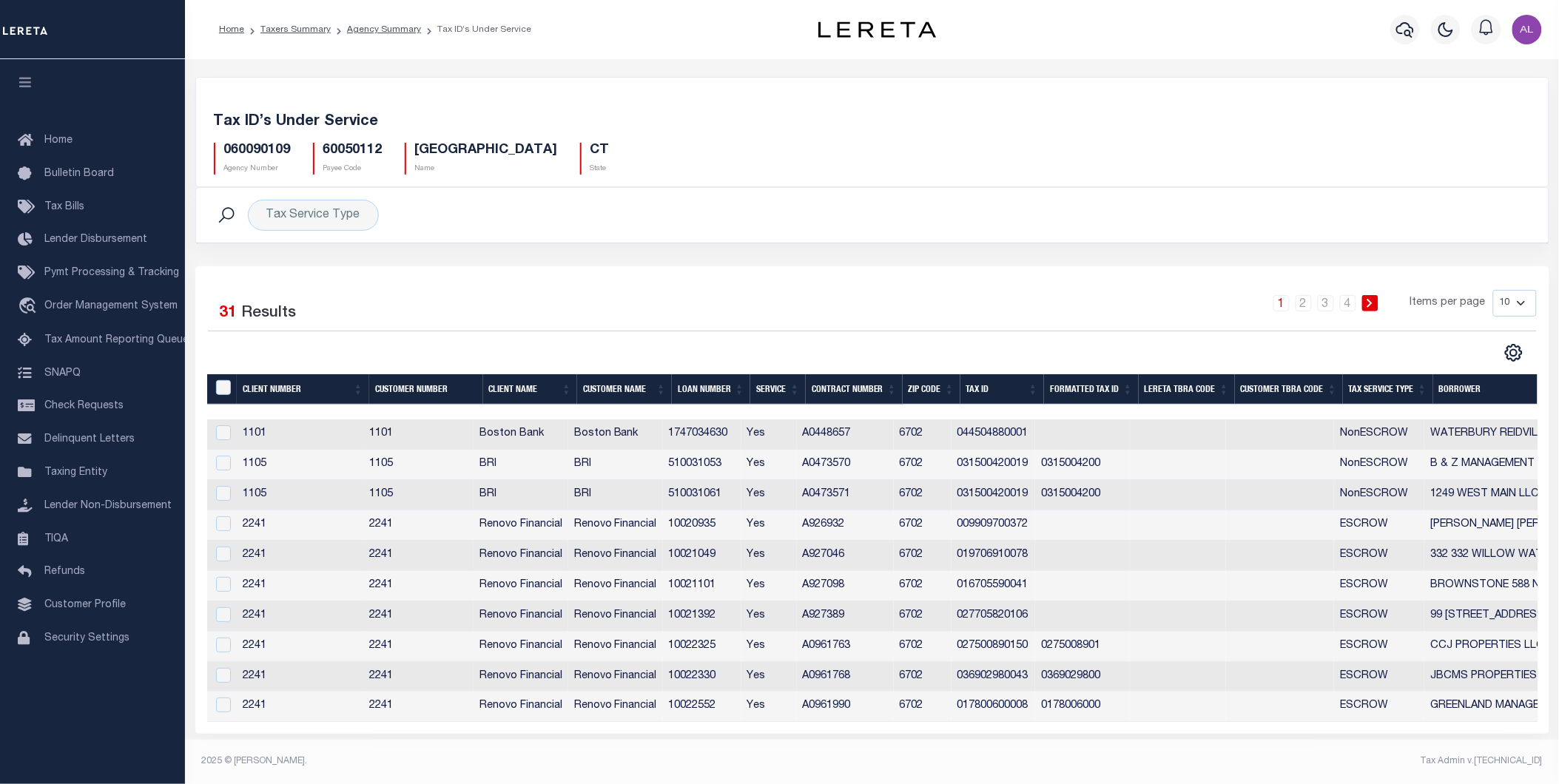
click at [253, 148] on h5 "060090109" at bounding box center [257, 150] width 66 height 16
copy h5 "060090109"
click at [1515, 351] on icon "" at bounding box center [1513, 353] width 7 height 7
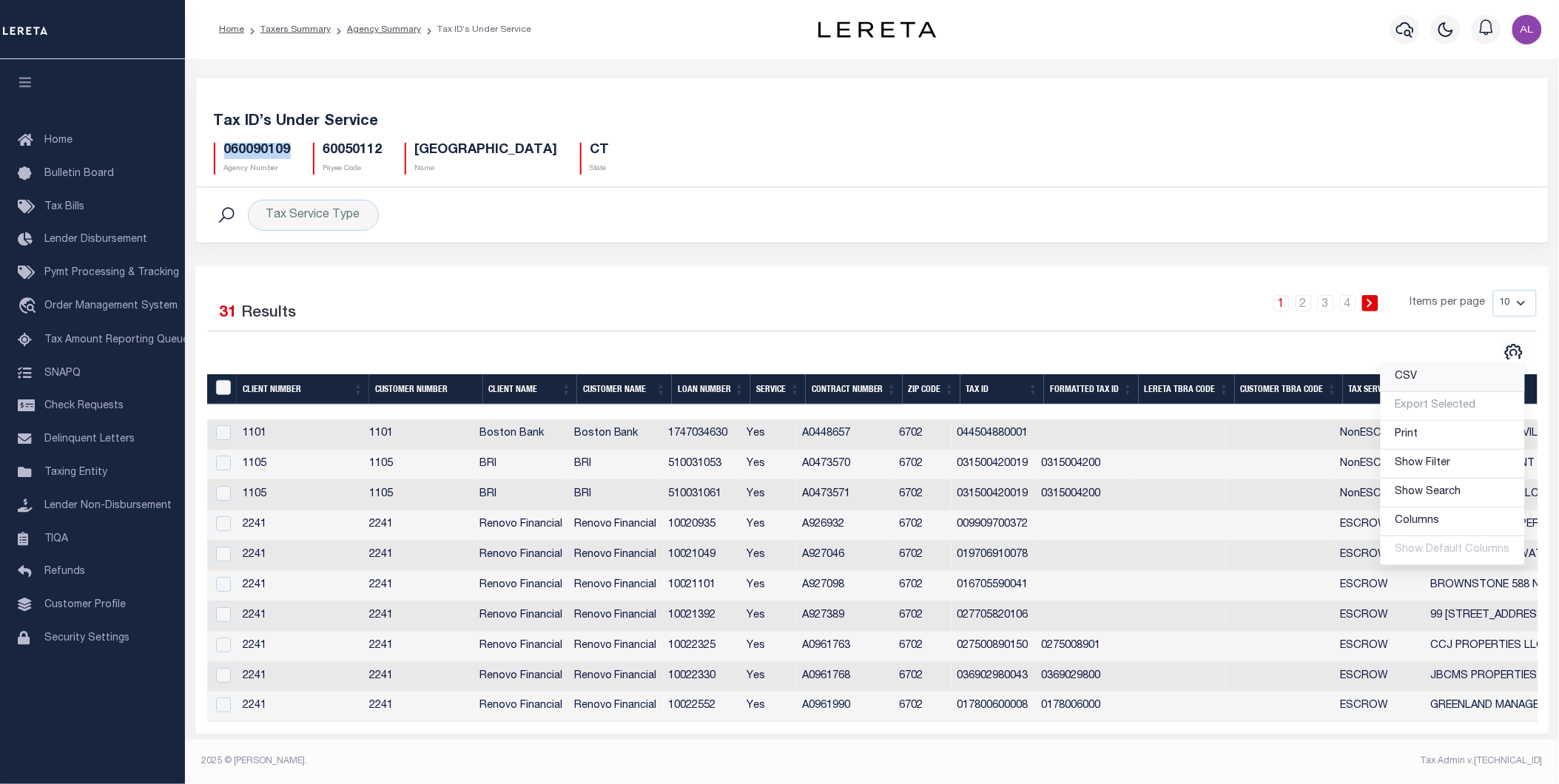
click at [1466, 380] on link "CSV" at bounding box center [1453, 377] width 145 height 29
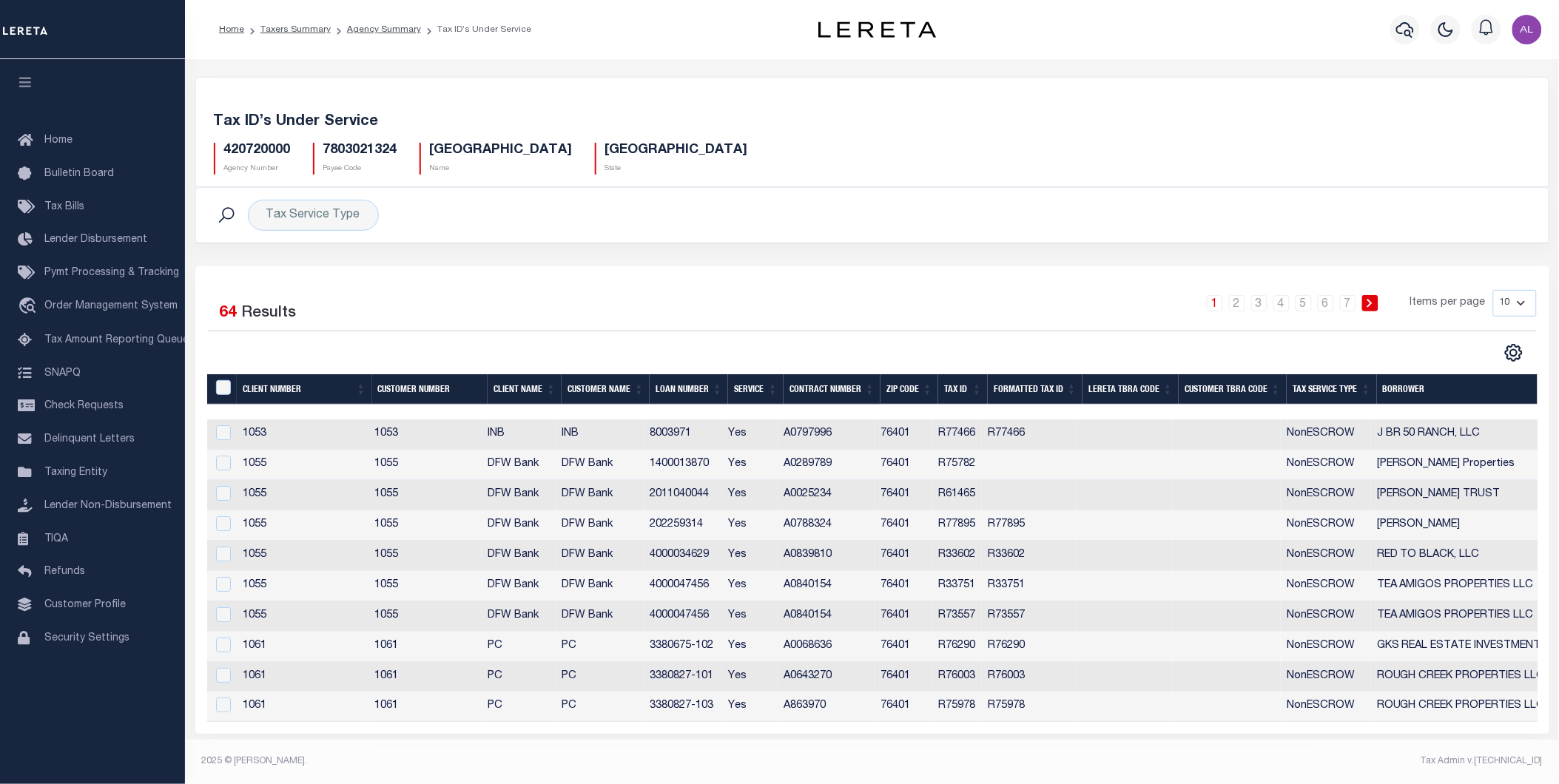
click at [275, 154] on h5 "420720000" at bounding box center [257, 150] width 66 height 16
copy h5 "420720000"
click at [1514, 348] on icon "" at bounding box center [1513, 353] width 16 height 16
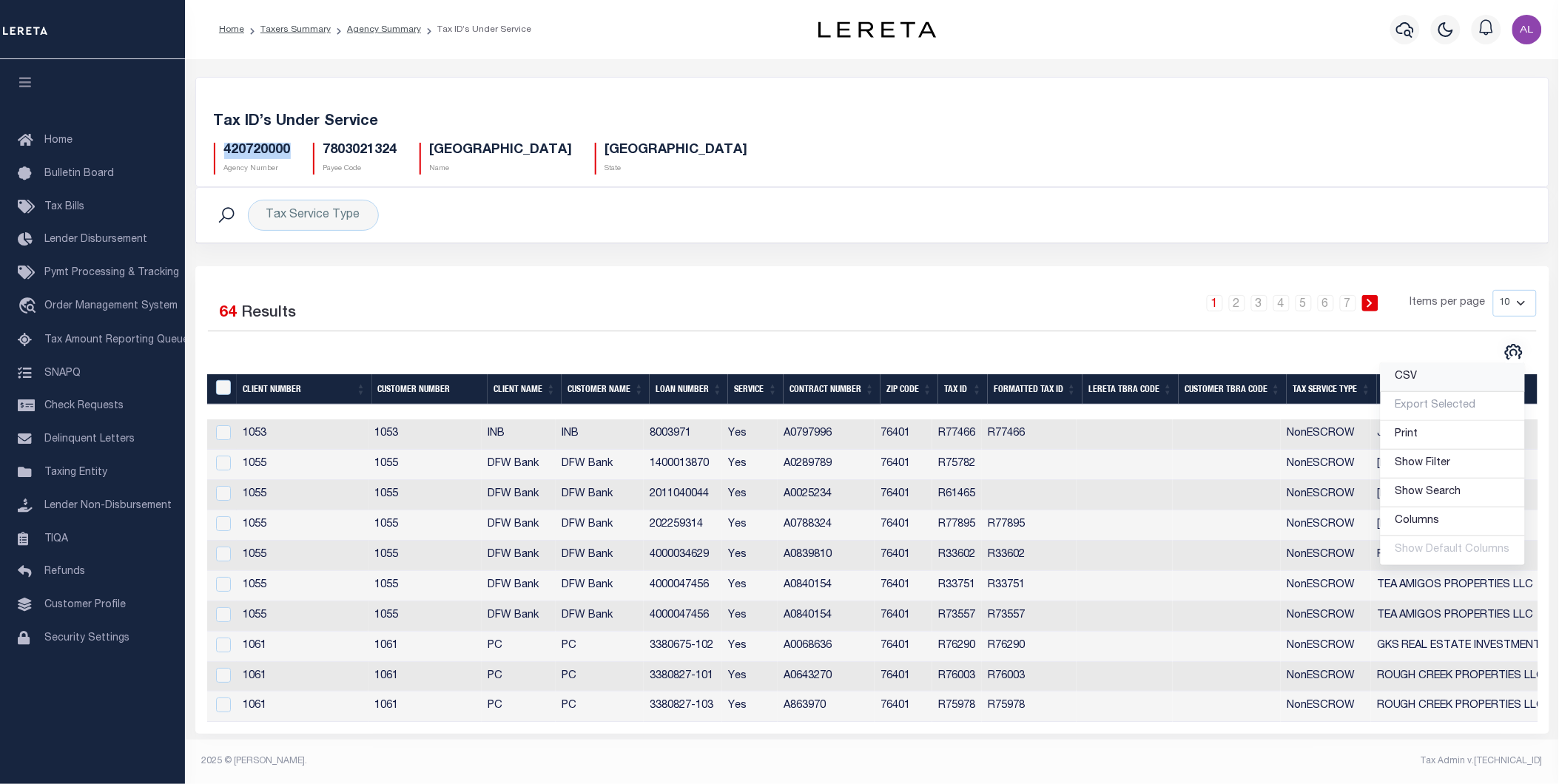
click at [1407, 380] on span "CSV" at bounding box center [1407, 376] width 22 height 10
